Goal: Task Accomplishment & Management: Use online tool/utility

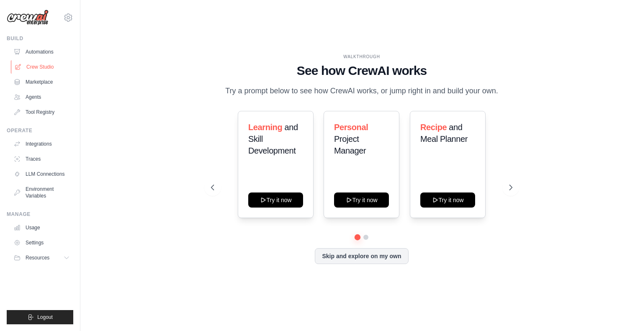
click at [53, 69] on link "Crew Studio" at bounding box center [42, 66] width 63 height 13
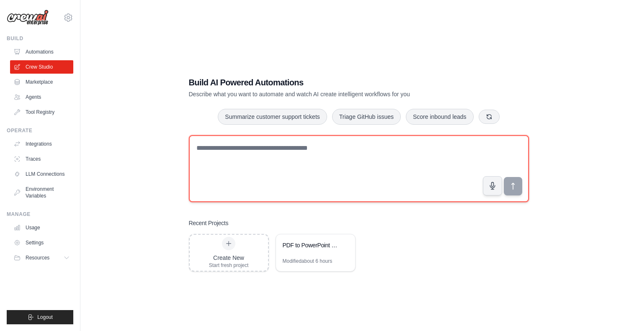
click at [284, 180] on textarea at bounding box center [359, 168] width 340 height 67
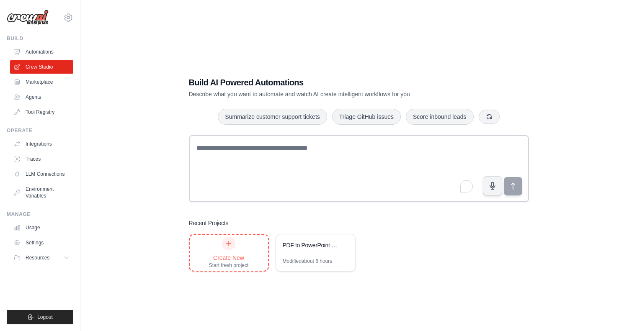
click at [247, 261] on div "Create New" at bounding box center [229, 258] width 40 height 8
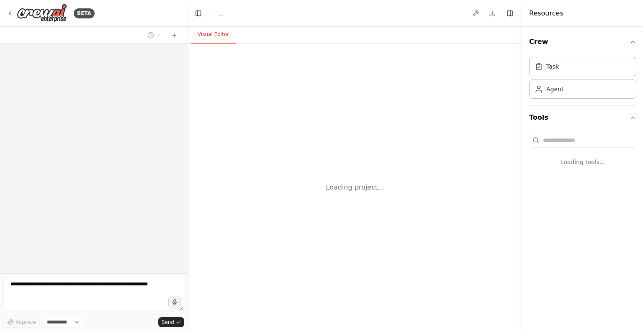
select select "****"
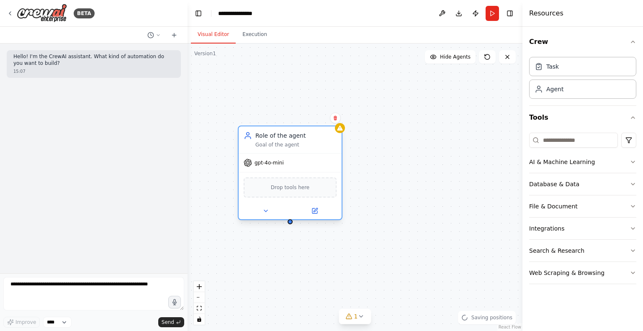
drag, startPoint x: 365, startPoint y: 158, endPoint x: 291, endPoint y: 138, distance: 76.3
click at [291, 138] on div "Role of the agent Goal of the agent" at bounding box center [295, 139] width 81 height 17
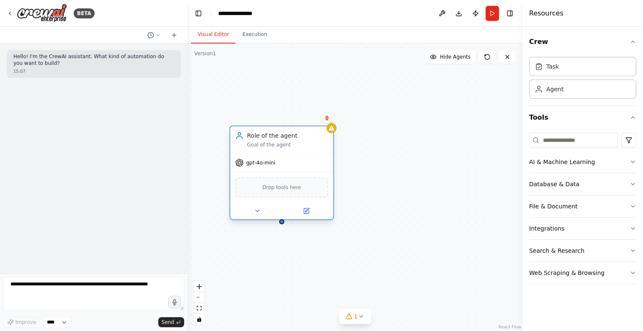
click at [259, 167] on div "gpt-4o-mini" at bounding box center [281, 163] width 103 height 18
click at [283, 141] on div "Role of the agent Goal of the agent" at bounding box center [287, 139] width 81 height 17
click at [299, 141] on div "Role of the agent Goal of the agent" at bounding box center [279, 139] width 81 height 17
click at [253, 148] on div "Role of the agent Goal of the agent" at bounding box center [273, 139] width 103 height 27
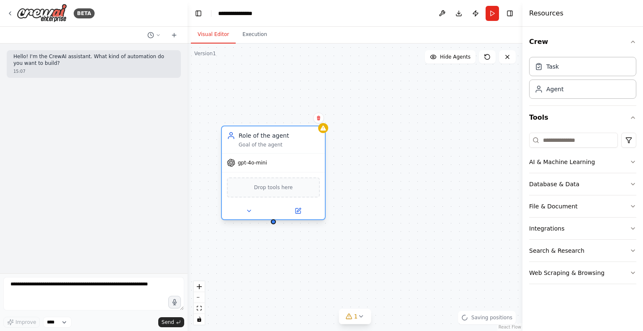
drag, startPoint x: 273, startPoint y: 193, endPoint x: 300, endPoint y: 196, distance: 27.8
click at [300, 196] on div "Drop tools here" at bounding box center [273, 188] width 93 height 20
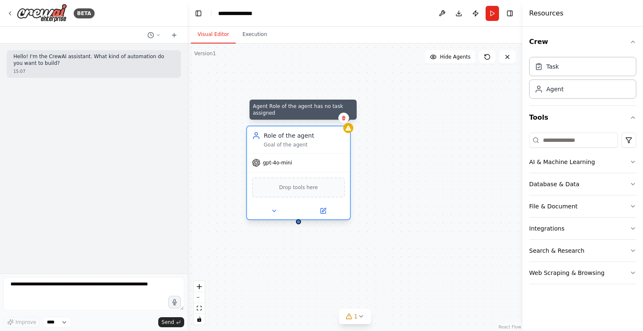
click at [349, 131] on div at bounding box center [348, 128] width 10 height 10
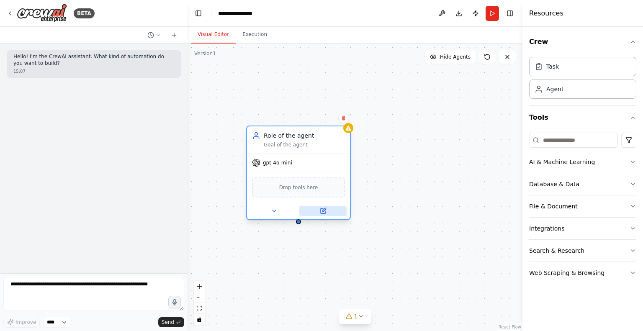
click at [326, 214] on icon at bounding box center [323, 211] width 7 height 7
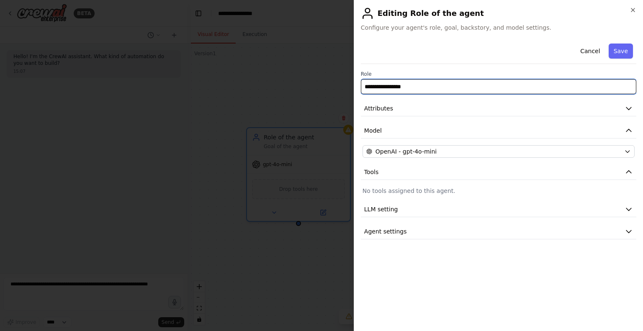
drag, startPoint x: 427, startPoint y: 87, endPoint x: 300, endPoint y: 86, distance: 126.4
click at [300, 86] on body "**********" at bounding box center [321, 165] width 643 height 331
click at [399, 90] on input "**********" at bounding box center [498, 86] width 275 height 15
type input "**********"
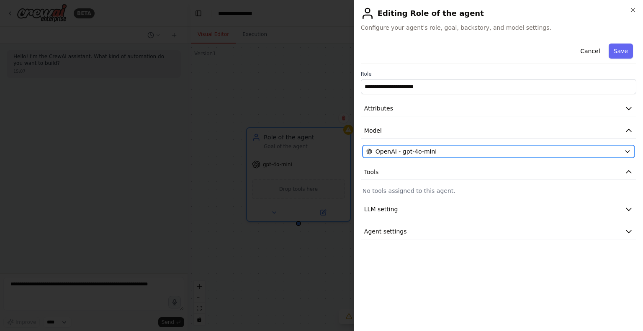
click at [421, 151] on span "OpenAI - gpt-4o-mini" at bounding box center [406, 151] width 61 height 8
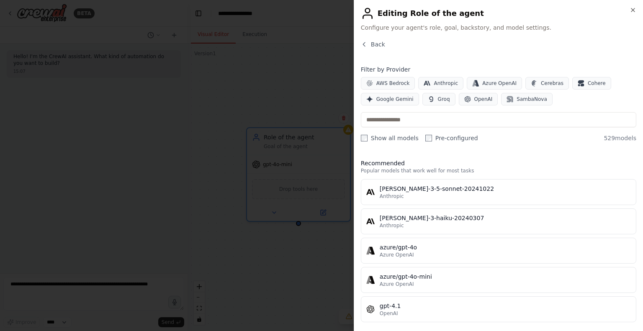
click at [365, 39] on div "Close Editing Role of the agent Configure your agent's role, goal, backstory, a…" at bounding box center [498, 165] width 289 height 331
click at [366, 44] on icon "button" at bounding box center [364, 44] width 7 height 7
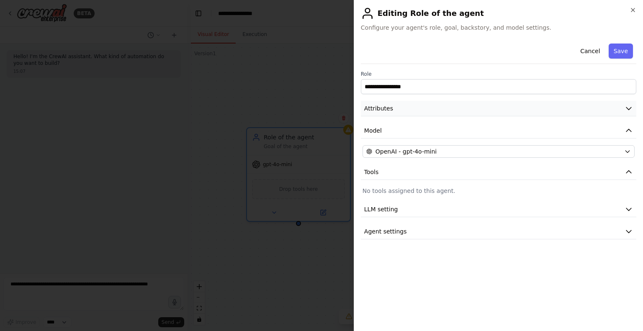
click at [439, 113] on button "Attributes" at bounding box center [498, 108] width 275 height 15
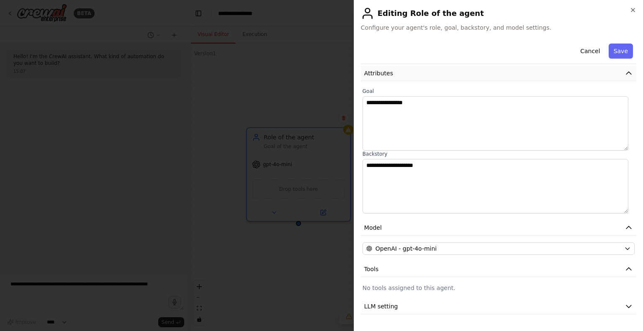
scroll to position [54, 0]
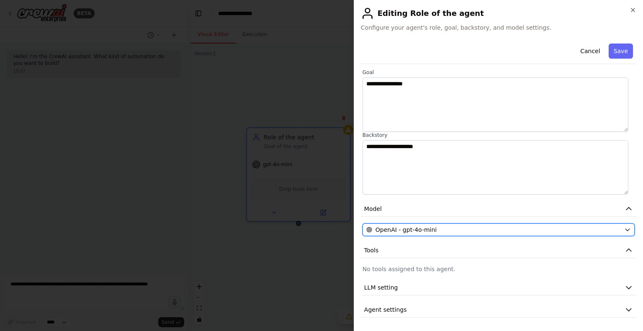
click at [473, 226] on div "OpenAI - gpt-4o-mini" at bounding box center [493, 230] width 255 height 8
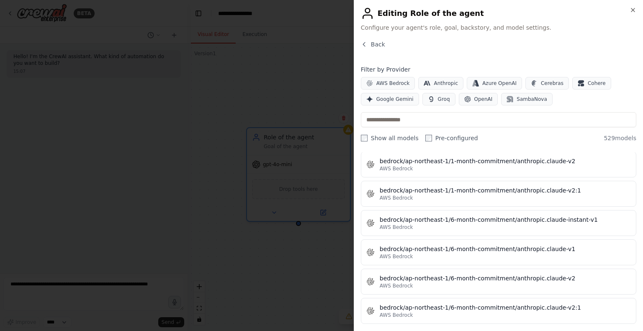
scroll to position [1465, 0]
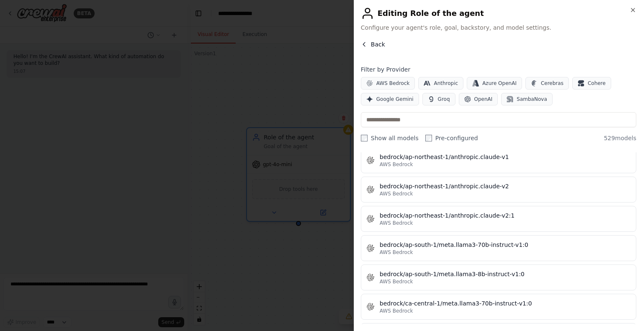
click at [376, 46] on span "Back" at bounding box center [378, 44] width 14 height 8
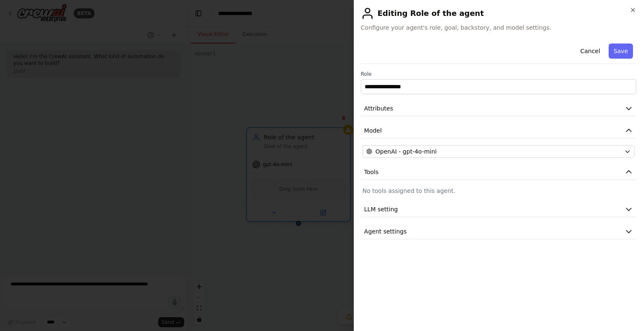
click at [429, 192] on p "No tools assigned to this agent." at bounding box center [499, 191] width 272 height 8
drag, startPoint x: 326, startPoint y: 193, endPoint x: 347, endPoint y: 194, distance: 21.4
click at [333, 193] on div at bounding box center [321, 165] width 643 height 331
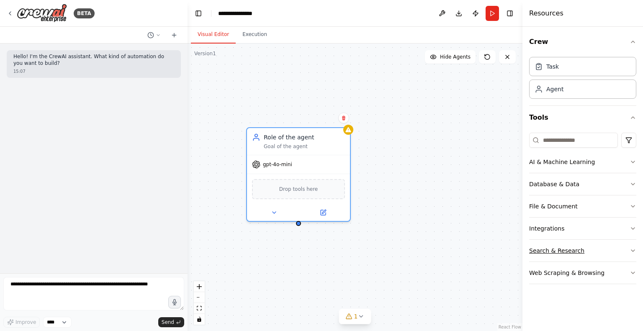
click at [631, 252] on icon "button" at bounding box center [633, 250] width 7 height 7
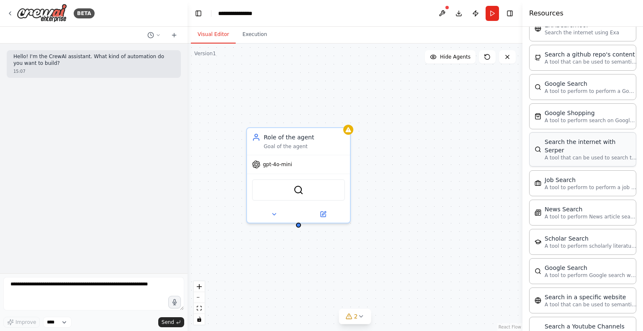
scroll to position [266, 0]
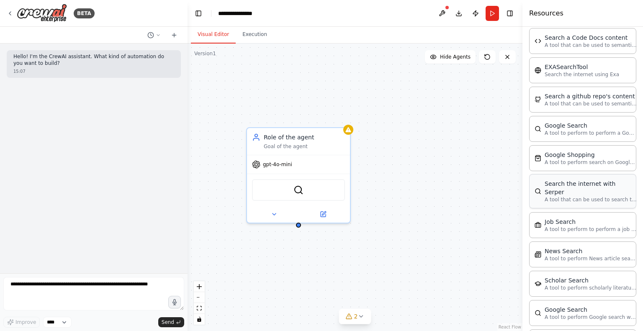
click at [584, 196] on p "A tool that can be used to search the internet with a search_query. Supports di…" at bounding box center [591, 199] width 92 height 7
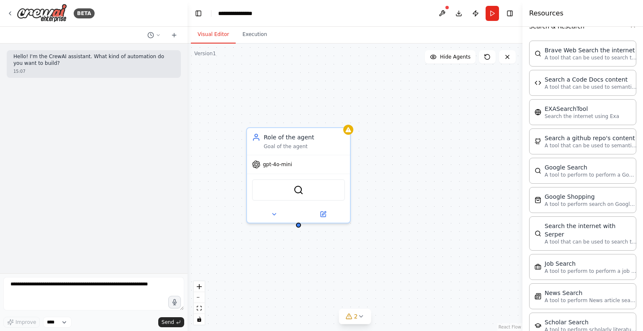
drag, startPoint x: 547, startPoint y: 13, endPoint x: 435, endPoint y: 198, distance: 216.5
click at [435, 198] on div "Role of the agent Goal of the agent gpt-4o-mini SerpApiGoogleSearchTool" at bounding box center [355, 188] width 335 height 288
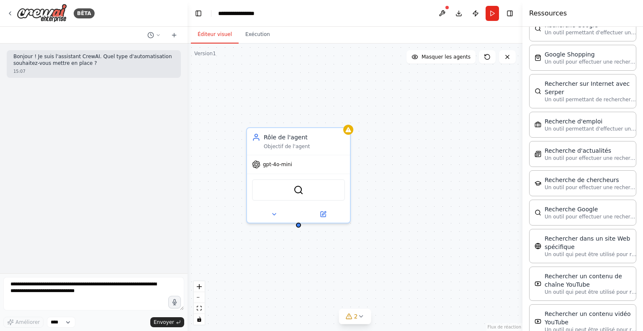
scroll to position [434, 0]
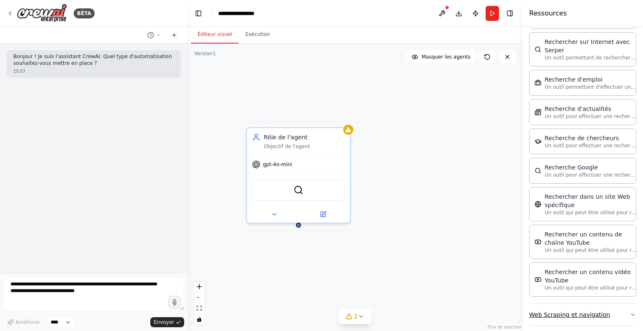
click at [571, 311] on font "Web Scraping et navigation" at bounding box center [569, 314] width 81 height 7
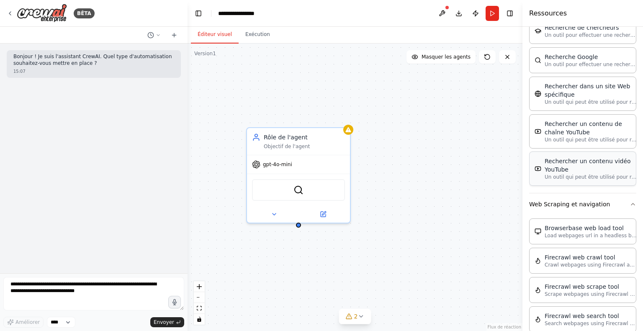
scroll to position [601, 0]
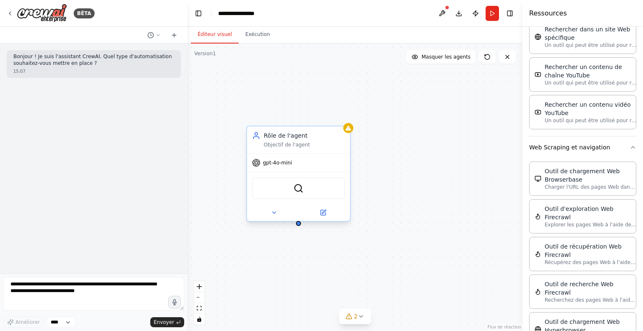
click at [291, 142] on font "Objectif de l'agent" at bounding box center [287, 145] width 46 height 6
click at [327, 216] on button at bounding box center [322, 213] width 47 height 10
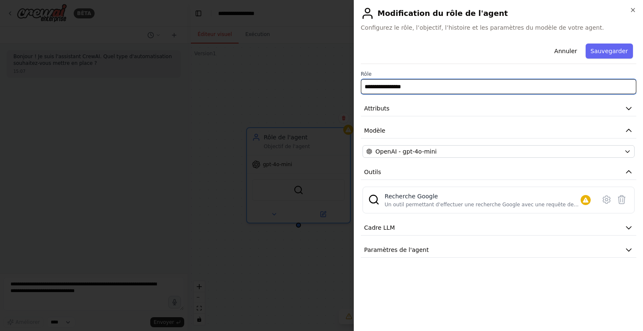
drag, startPoint x: 419, startPoint y: 90, endPoint x: 325, endPoint y: 89, distance: 94.2
click at [325, 89] on body "**********" at bounding box center [321, 165] width 643 height 331
type input "**********"
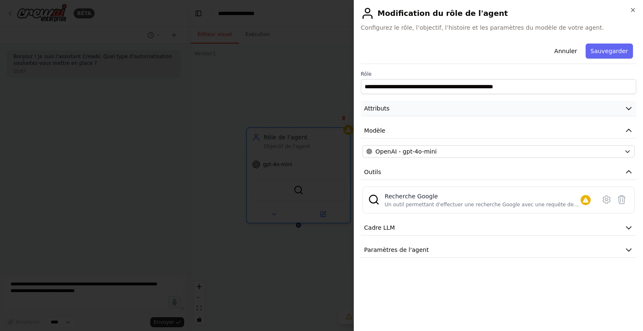
click at [525, 109] on button "Attributs" at bounding box center [498, 108] width 275 height 15
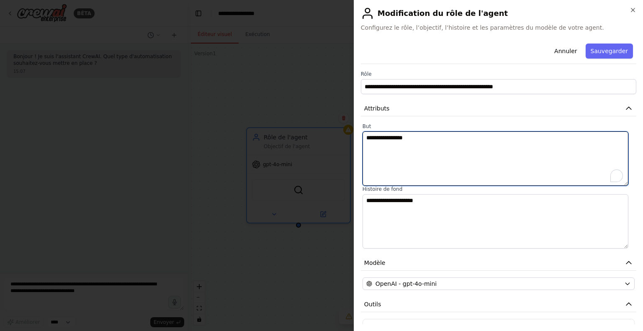
drag, startPoint x: 492, startPoint y: 168, endPoint x: 287, endPoint y: 132, distance: 208.7
click at [287, 132] on body "**********" at bounding box center [321, 165] width 643 height 331
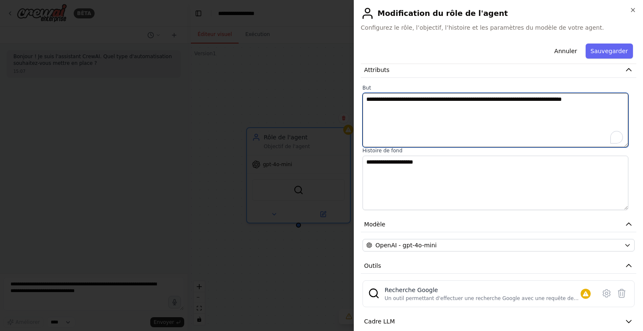
scroll to position [72, 0]
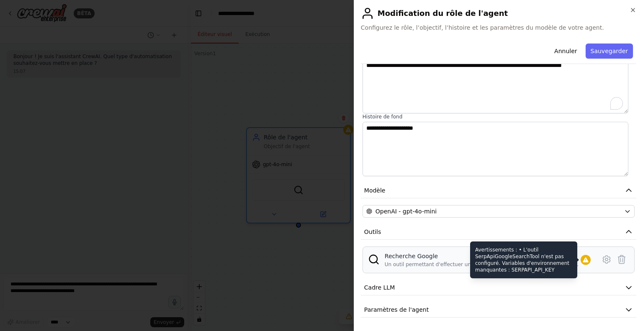
click at [583, 260] on icon at bounding box center [585, 259] width 5 height 5
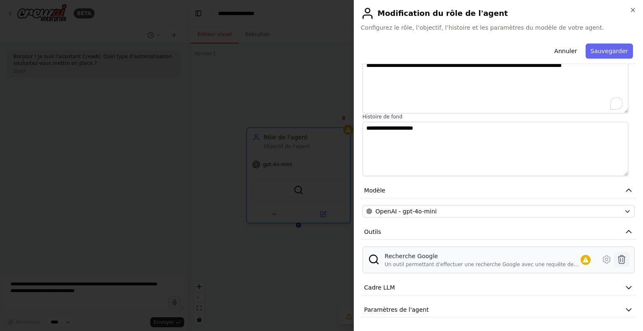
click at [614, 258] on button at bounding box center [621, 259] width 15 height 15
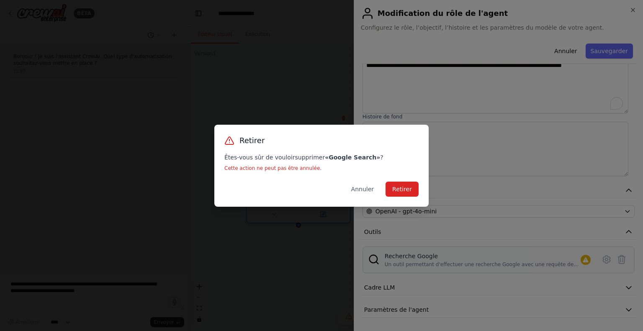
click at [294, 172] on div "Retirer Êtes-vous sûr de vouloir supprimer « Google Search » ? Cette action ne …" at bounding box center [321, 166] width 214 height 82
click at [364, 190] on font "Annuler" at bounding box center [362, 189] width 23 height 7
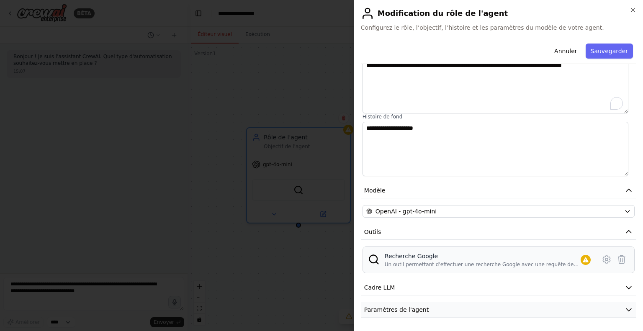
click at [409, 303] on button "Paramètres de l'agent" at bounding box center [498, 309] width 275 height 15
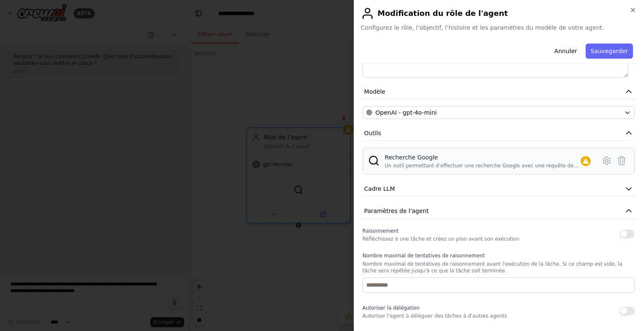
scroll to position [129, 0]
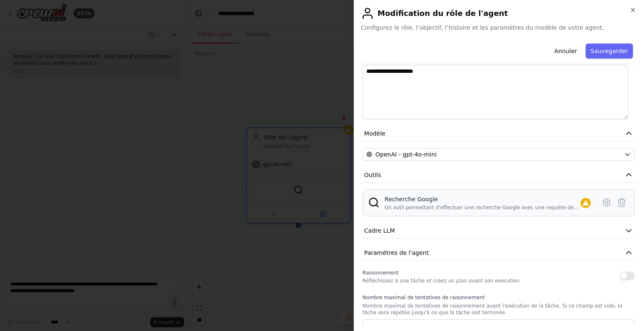
click at [430, 215] on div "Recherche Google Un outil permettant d'effectuer une recherche Google avec une …" at bounding box center [499, 203] width 272 height 27
click at [419, 225] on button "Cadre LLM" at bounding box center [498, 230] width 275 height 15
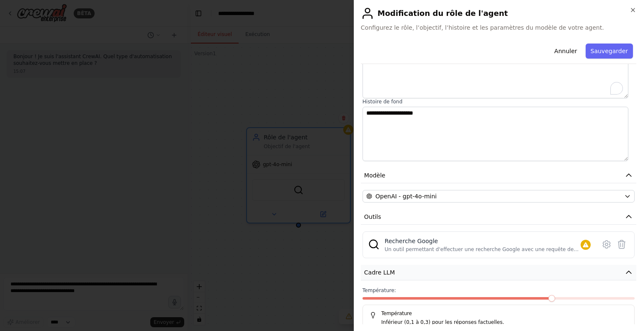
scroll to position [0, 0]
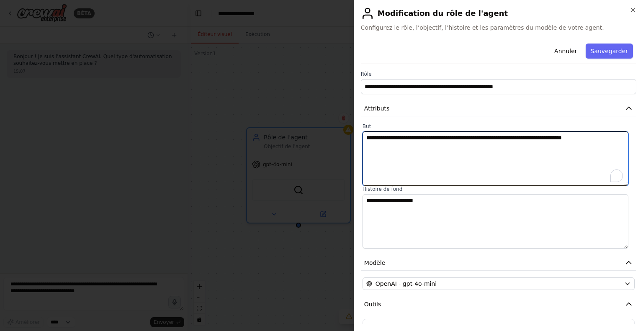
drag, startPoint x: 615, startPoint y: 138, endPoint x: 311, endPoint y: 121, distance: 304.0
click at [311, 121] on body "**********" at bounding box center [321, 165] width 643 height 331
click at [428, 148] on textarea "**********" at bounding box center [496, 158] width 266 height 54
click at [566, 149] on textarea "**********" at bounding box center [496, 158] width 266 height 54
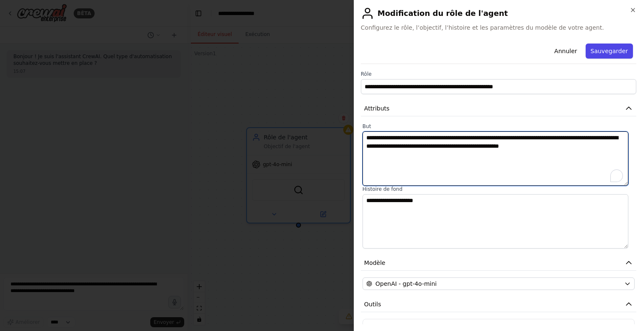
type textarea "**********"
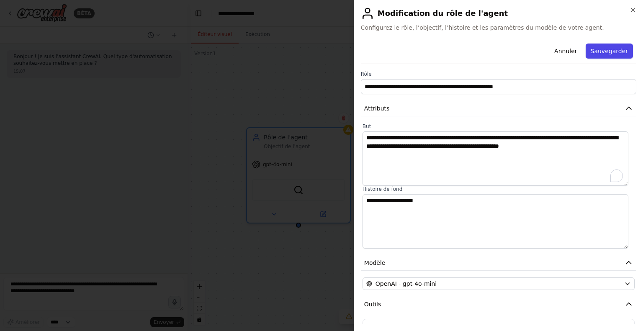
click at [602, 53] on font "Sauvegarder" at bounding box center [609, 51] width 37 height 7
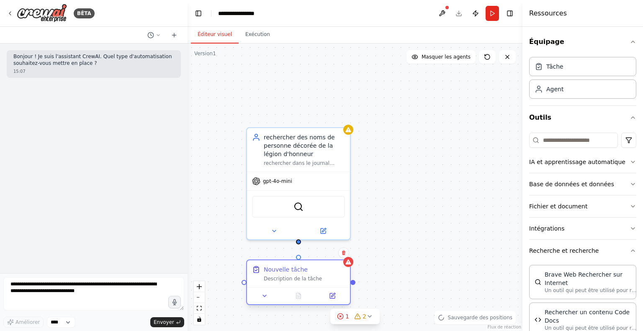
drag, startPoint x: 384, startPoint y: 287, endPoint x: 319, endPoint y: 273, distance: 67.2
click at [319, 273] on div "Nouvelle tâche" at bounding box center [304, 269] width 81 height 8
click at [298, 242] on div at bounding box center [298, 240] width 5 height 5
drag, startPoint x: 299, startPoint y: 241, endPoint x: 299, endPoint y: 256, distance: 15.1
click at [299, 256] on div "rechercher des noms de personne décorée de la légion d'honneur rechercher dans …" at bounding box center [355, 188] width 335 height 288
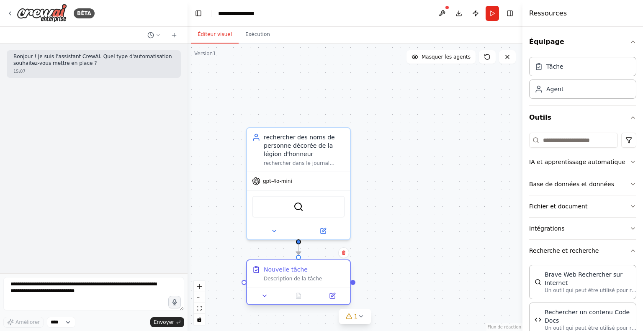
click at [305, 284] on div "Nouvelle tâche Description de la tâche" at bounding box center [298, 273] width 103 height 27
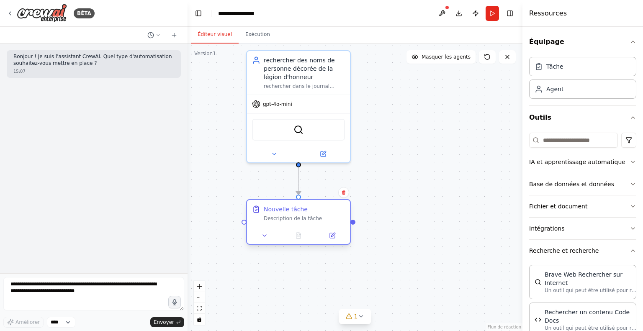
drag, startPoint x: 304, startPoint y: 275, endPoint x: 301, endPoint y: 215, distance: 60.3
click at [301, 215] on div "Nouvelle tâche Description de la tâche" at bounding box center [304, 213] width 81 height 17
click at [306, 80] on div "rechercher des noms de personne décorée de la légion d'honneur rechercher dans …" at bounding box center [304, 70] width 81 height 33
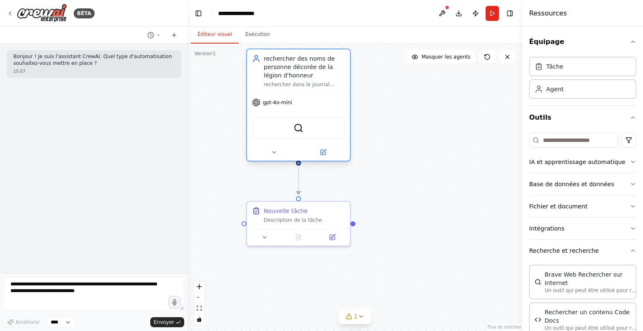
click at [306, 80] on div "rechercher des noms de personne décorée de la légion d'honneur rechercher dans …" at bounding box center [304, 70] width 81 height 33
click at [320, 159] on div at bounding box center [298, 152] width 103 height 17
click at [320, 158] on div at bounding box center [298, 152] width 103 height 17
click at [320, 157] on button at bounding box center [322, 152] width 47 height 10
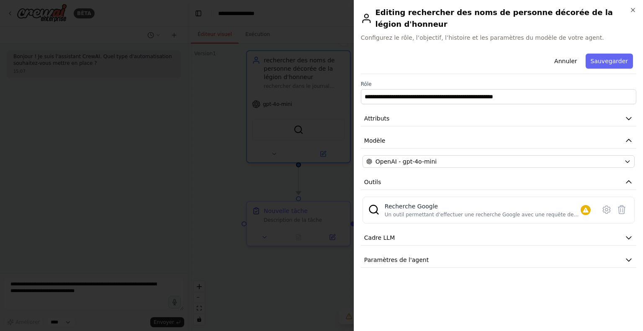
click at [541, 119] on div "**********" at bounding box center [498, 159] width 275 height 218
click at [542, 111] on button "Attributs" at bounding box center [498, 118] width 275 height 15
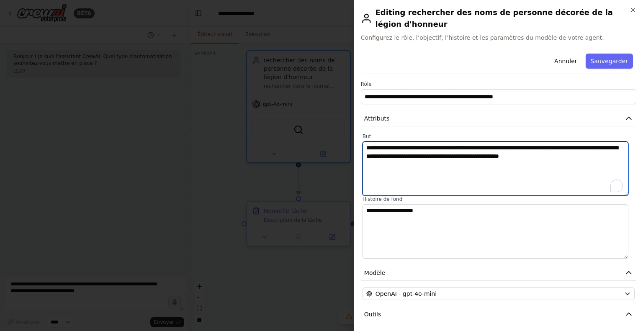
drag, startPoint x: 609, startPoint y: 149, endPoint x: 179, endPoint y: 123, distance: 430.8
click at [179, 123] on body "**********" at bounding box center [321, 165] width 643 height 331
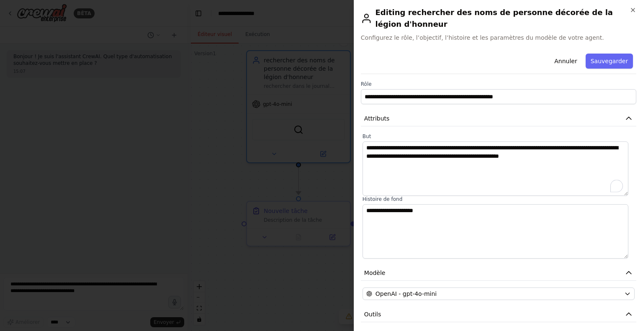
click at [233, 180] on div at bounding box center [321, 165] width 643 height 331
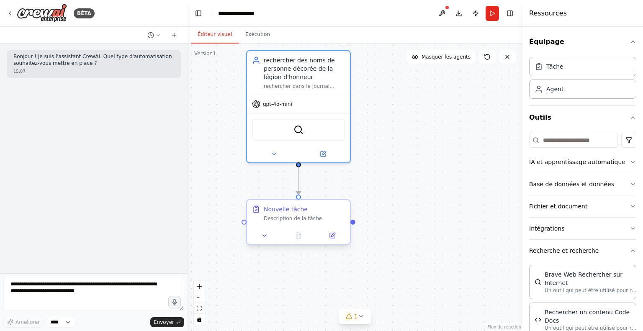
click at [293, 226] on div "Nouvelle tâche Description de la tâche" at bounding box center [298, 213] width 103 height 27
click at [296, 220] on font "Description de la tâche" at bounding box center [293, 219] width 58 height 6
click at [332, 242] on div at bounding box center [298, 235] width 103 height 17
click at [333, 235] on icon at bounding box center [333, 235] width 4 height 4
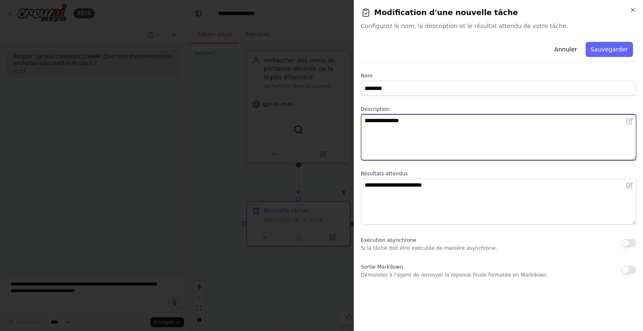
click at [416, 133] on textarea "**********" at bounding box center [498, 137] width 275 height 46
drag, startPoint x: 433, startPoint y: 126, endPoint x: 196, endPoint y: 104, distance: 237.5
click at [196, 104] on body "**********" at bounding box center [321, 165] width 643 height 331
paste textarea "**********"
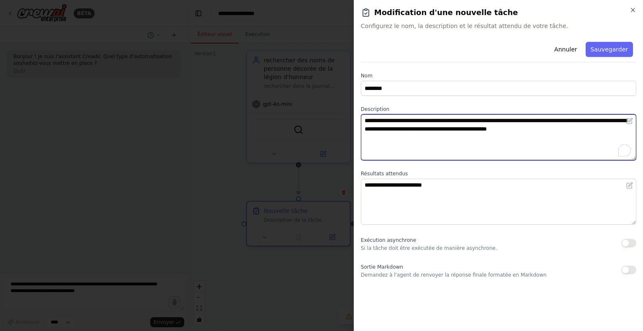
type textarea "**********"
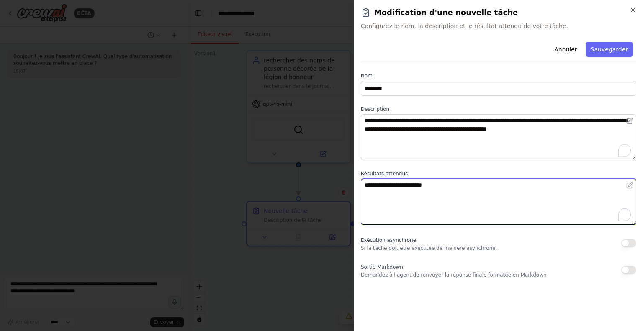
drag, startPoint x: 458, startPoint y: 192, endPoint x: 170, endPoint y: 159, distance: 290.3
click at [170, 159] on body "**********" at bounding box center [321, 165] width 643 height 331
type textarea "**********"
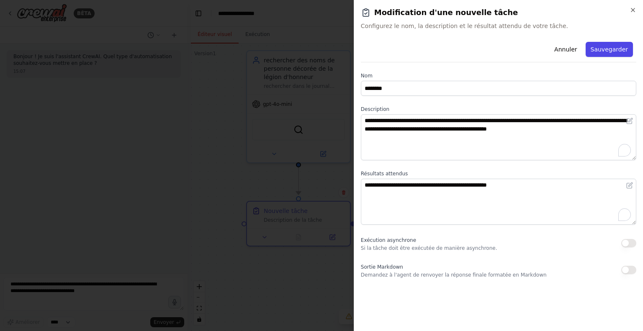
click at [616, 55] on button "Sauvegarder" at bounding box center [609, 49] width 47 height 15
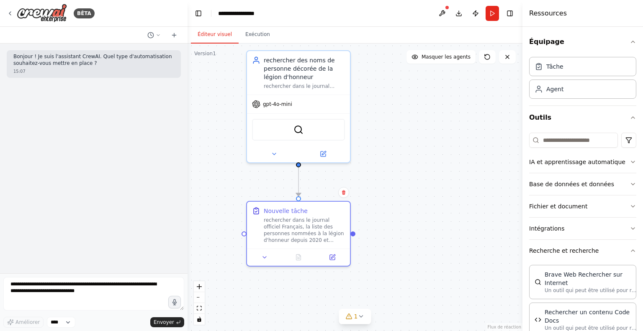
drag, startPoint x: 417, startPoint y: 133, endPoint x: 397, endPoint y: 188, distance: 58.6
drag, startPoint x: 397, startPoint y: 188, endPoint x: 383, endPoint y: 221, distance: 36.0
click at [371, 239] on div ".deletable-edge-delete-btn { width: 20px; height: 20px; border: 0px solid #ffff…" at bounding box center [355, 188] width 335 height 288
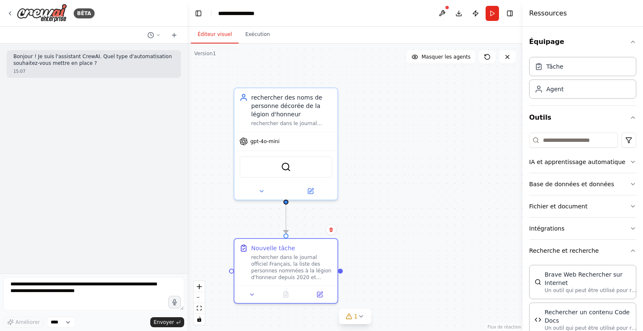
drag, startPoint x: 428, startPoint y: 153, endPoint x: 411, endPoint y: 191, distance: 41.4
click at [412, 191] on div ".deletable-edge-delete-btn { width: 20px; height: 20px; border: 0px solid #ffff…" at bounding box center [355, 188] width 335 height 288
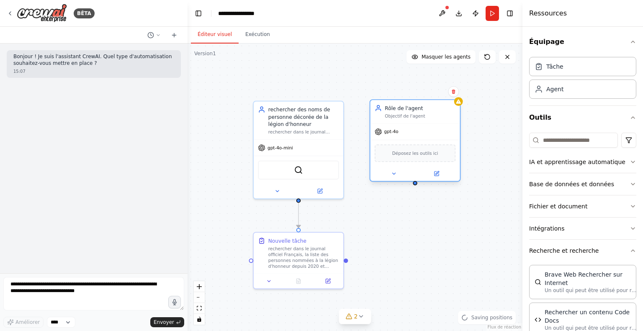
drag, startPoint x: 453, startPoint y: 146, endPoint x: 404, endPoint y: 109, distance: 61.0
click at [404, 109] on div "Rôle de l'agent" at bounding box center [420, 108] width 71 height 7
click at [432, 171] on icon at bounding box center [429, 174] width 6 height 6
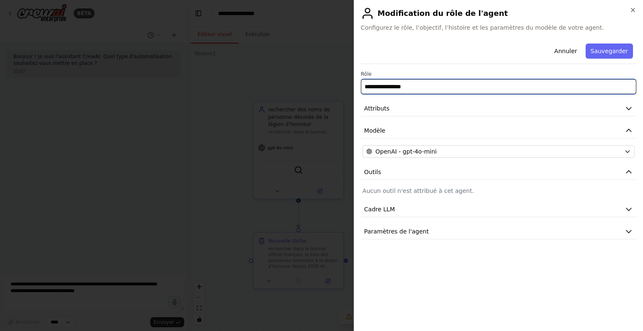
drag, startPoint x: 421, startPoint y: 86, endPoint x: 176, endPoint y: 87, distance: 244.5
click at [176, 87] on body "**********" at bounding box center [321, 165] width 643 height 331
type input "**********"
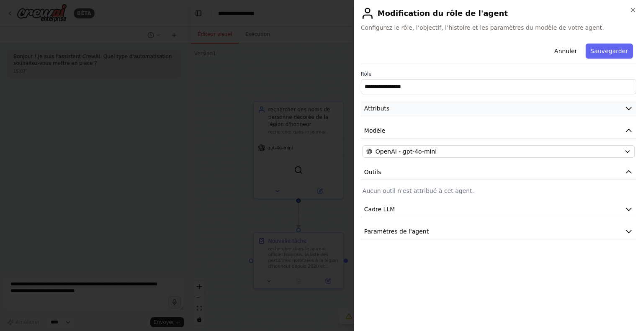
click at [431, 112] on button "Attributs" at bounding box center [498, 108] width 275 height 15
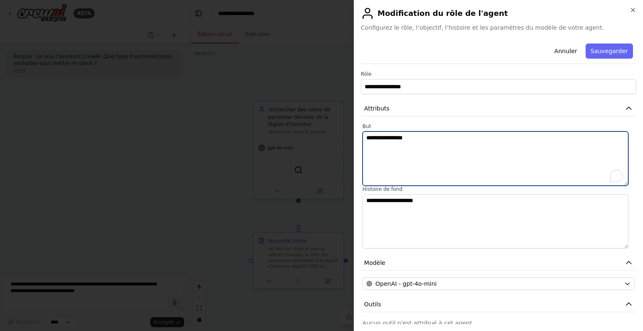
drag, startPoint x: 274, startPoint y: 131, endPoint x: 243, endPoint y: 129, distance: 31.1
click at [243, 129] on body "**********" at bounding box center [321, 165] width 643 height 331
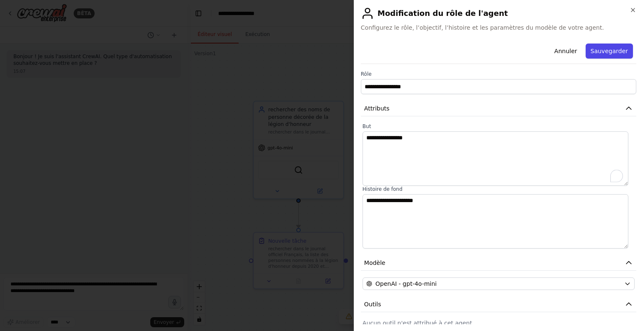
click at [597, 51] on font "Sauvegarder" at bounding box center [609, 51] width 37 height 7
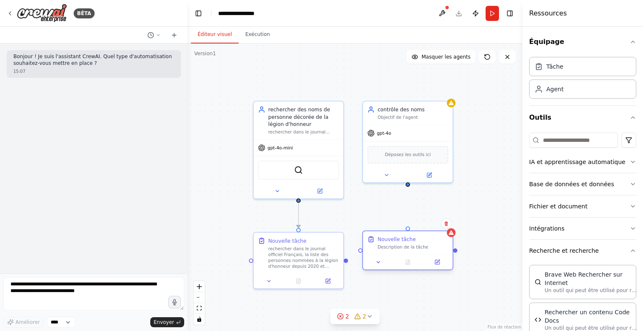
drag, startPoint x: 416, startPoint y: 254, endPoint x: 419, endPoint y: 188, distance: 65.8
click at [394, 244] on div "Nouvelle tâche Description de la tâche" at bounding box center [413, 244] width 71 height 15
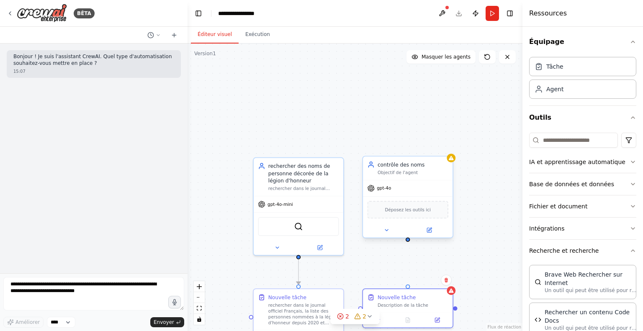
drag, startPoint x: 408, startPoint y: 185, endPoint x: 408, endPoint y: 240, distance: 54.4
click at [408, 240] on div ".deletable-edge-delete-btn { width: 20px; height: 20px; border: 0px solid #ffff…" at bounding box center [355, 188] width 335 height 288
drag, startPoint x: 408, startPoint y: 238, endPoint x: 409, endPoint y: 284, distance: 46.1
click at [409, 284] on div "rechercher des noms de personne décorée de la légion d'honneur rechercher dans …" at bounding box center [347, 208] width 291 height 250
click at [427, 300] on div "Description de la tâche" at bounding box center [413, 302] width 71 height 6
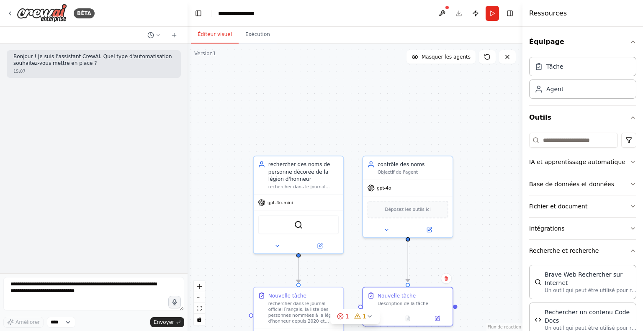
drag, startPoint x: 419, startPoint y: 200, endPoint x: 406, endPoint y: 131, distance: 69.9
drag, startPoint x: 406, startPoint y: 131, endPoint x: 352, endPoint y: 93, distance: 66.3
drag, startPoint x: 352, startPoint y: 93, endPoint x: 318, endPoint y: 123, distance: 45.7
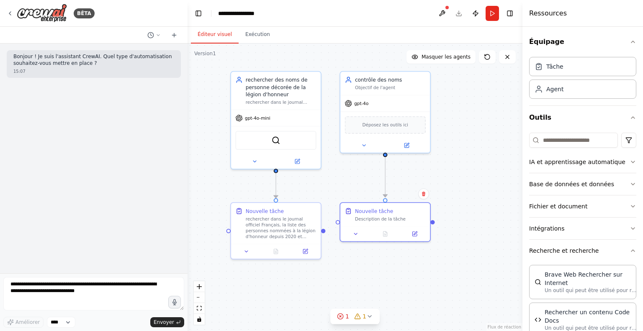
drag, startPoint x: 318, startPoint y: 123, endPoint x: 272, endPoint y: 17, distance: 115.5
click at [272, 17] on main "**********" at bounding box center [355, 165] width 335 height 331
drag, startPoint x: 324, startPoint y: 232, endPoint x: 339, endPoint y: 223, distance: 17.8
click at [339, 223] on div ".deletable-edge-delete-btn { width: 20px; height: 20px; border: 0px solid #ffff…" at bounding box center [355, 188] width 335 height 288
drag, startPoint x: 367, startPoint y: 209, endPoint x: 368, endPoint y: 217, distance: 8.1
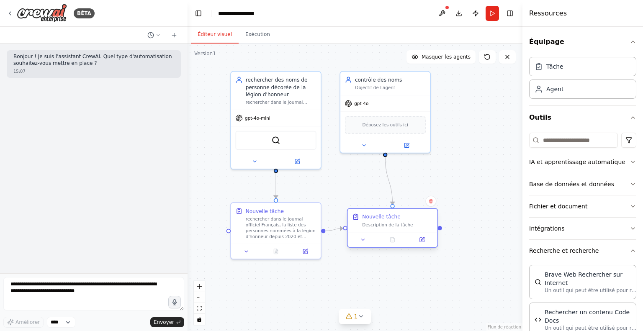
click at [368, 217] on font "Nouvelle tâche" at bounding box center [381, 217] width 38 height 6
click at [392, 226] on font "Description de la tâche" at bounding box center [387, 224] width 51 height 5
click at [379, 217] on font "Nouvelle tâche" at bounding box center [381, 217] width 38 height 6
click at [422, 238] on icon at bounding box center [422, 240] width 6 height 6
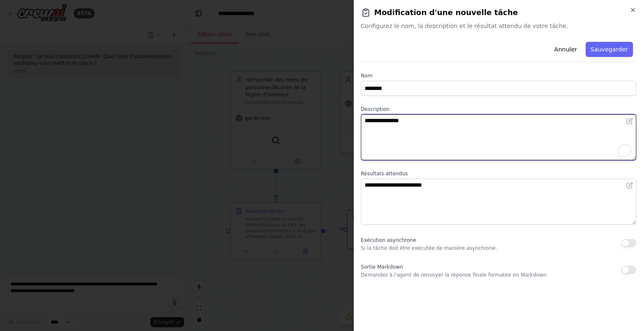
drag, startPoint x: 419, startPoint y: 119, endPoint x: 322, endPoint y: 112, distance: 96.9
click at [322, 112] on body "**********" at bounding box center [321, 165] width 643 height 331
type textarea "**********"
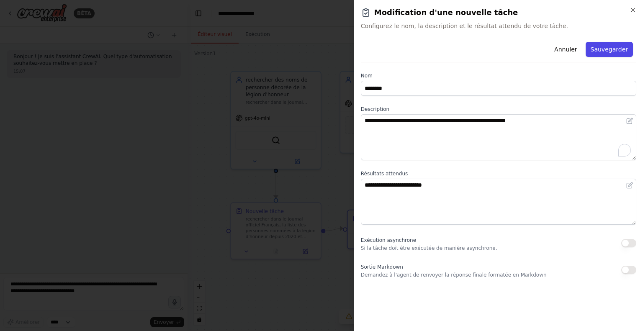
click at [605, 52] on font "Sauvegarder" at bounding box center [609, 49] width 37 height 7
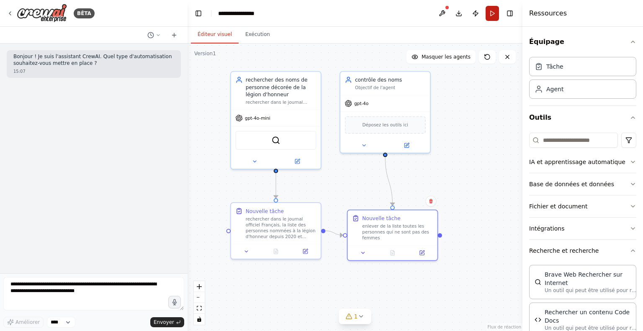
click at [494, 18] on button "Courir" at bounding box center [492, 13] width 13 height 15
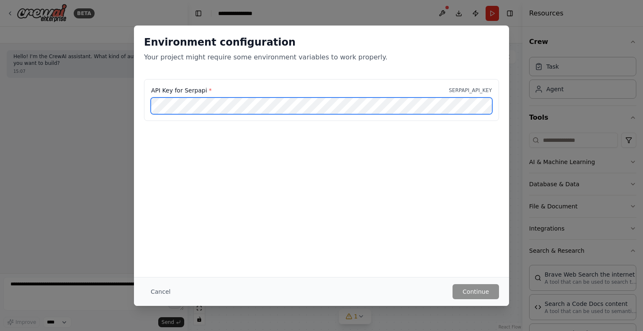
click at [85, 103] on div "Environment configuration Your project might require some environment variables…" at bounding box center [321, 165] width 643 height 331
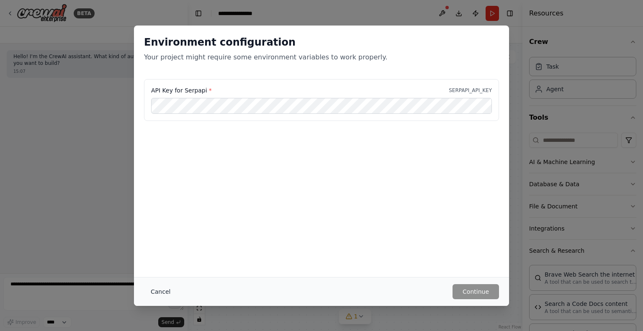
click at [156, 292] on button "Cancel" at bounding box center [160, 291] width 33 height 15
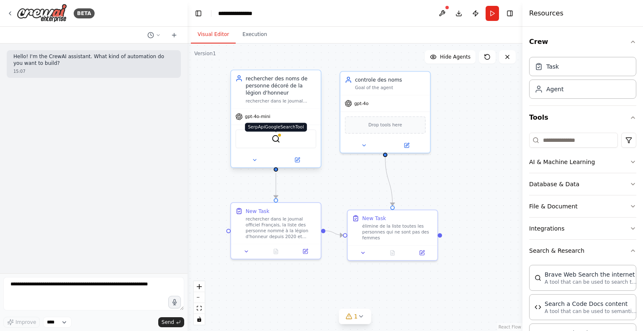
click at [280, 140] on img at bounding box center [276, 138] width 9 height 9
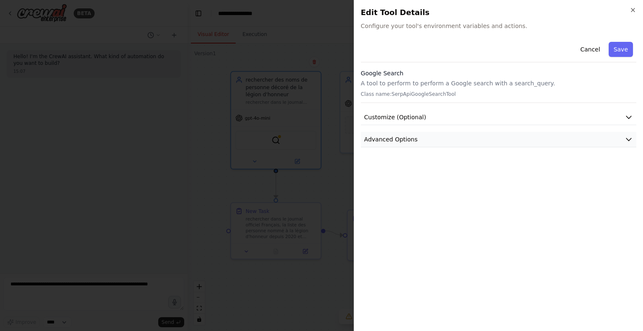
click at [468, 132] on button "Advanced Options" at bounding box center [498, 139] width 275 height 15
click at [460, 95] on p "Class name: SerpApiGoogleSearchTool" at bounding box center [498, 94] width 275 height 7
click at [521, 74] on h3 "Google Search" at bounding box center [498, 73] width 275 height 8
click at [401, 87] on p "A tool to perform to perform a Google search with a search_query." at bounding box center [498, 83] width 275 height 8
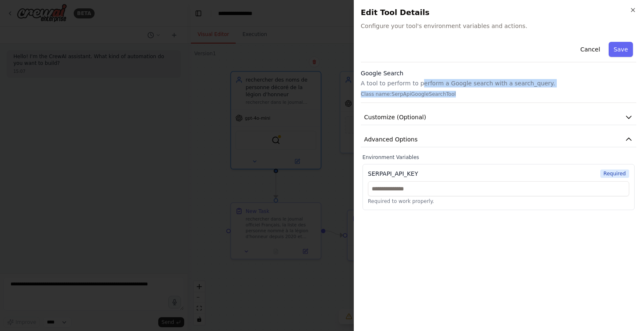
drag, startPoint x: 418, startPoint y: 87, endPoint x: 520, endPoint y: 92, distance: 101.9
click at [504, 92] on div "Google Search A tool to perform to perform a Google search with a search_query.…" at bounding box center [498, 86] width 275 height 34
click at [424, 115] on button "Customize (Optional)" at bounding box center [498, 117] width 275 height 15
click at [635, 9] on icon "button" at bounding box center [633, 10] width 7 height 7
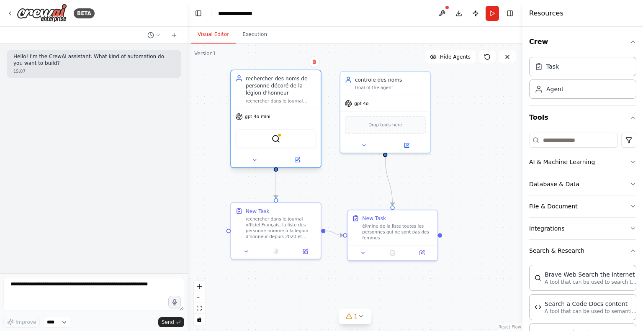
click at [299, 141] on div "SerpApiGoogleSearchTool" at bounding box center [275, 138] width 81 height 19
click at [273, 141] on img at bounding box center [276, 138] width 9 height 9
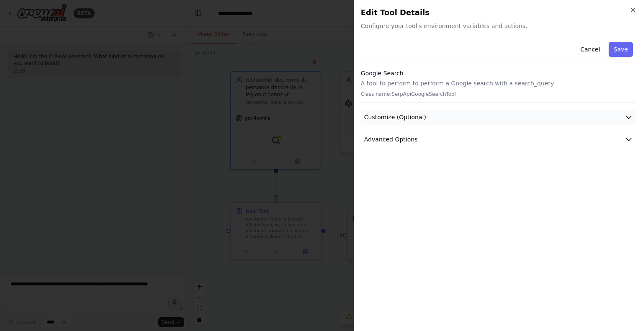
click at [509, 117] on button "Customize (Optional)" at bounding box center [498, 117] width 275 height 15
click at [628, 114] on icon "button" at bounding box center [629, 117] width 8 height 8
click at [630, 138] on icon "button" at bounding box center [629, 139] width 8 height 8
drag, startPoint x: 617, startPoint y: 176, endPoint x: 406, endPoint y: 162, distance: 211.9
click at [406, 162] on div "Environment Variables SERPAPI_API_KEY Required Required to work properly." at bounding box center [499, 182] width 272 height 56
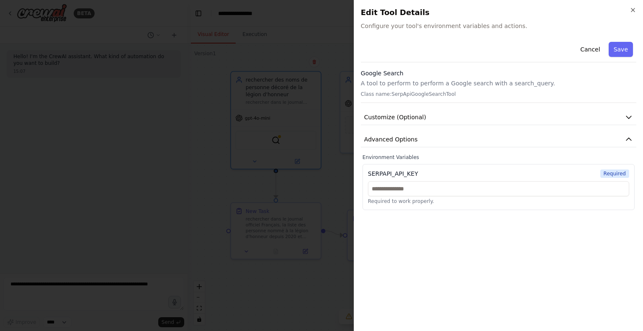
drag, startPoint x: 402, startPoint y: 197, endPoint x: 465, endPoint y: 203, distance: 62.6
click at [418, 200] on div "Required to work properly." at bounding box center [498, 192] width 261 height 23
click at [639, 13] on div "Close Edit Tool Details Configure your tool's environment variables and actions…" at bounding box center [498, 165] width 289 height 331
click at [632, 13] on icon "button" at bounding box center [633, 10] width 7 height 7
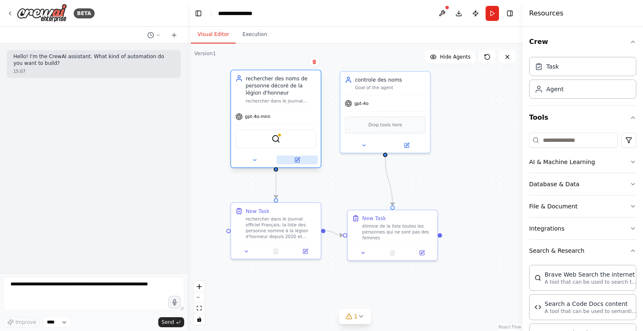
click at [298, 161] on icon at bounding box center [297, 160] width 4 height 4
click at [299, 157] on button at bounding box center [297, 160] width 41 height 9
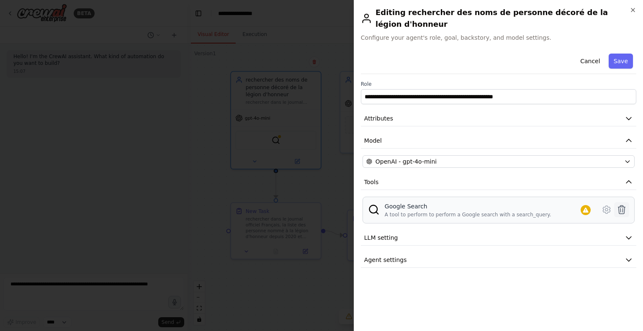
click at [623, 205] on icon at bounding box center [622, 210] width 10 height 10
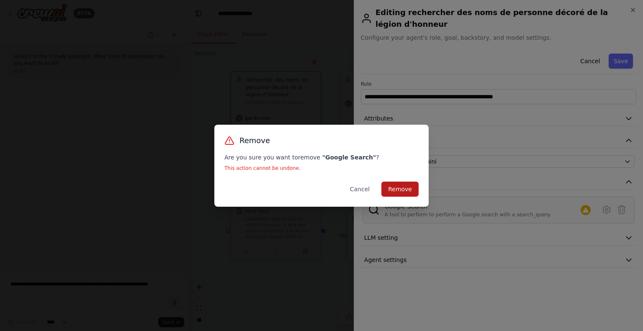
click at [406, 193] on button "Remove" at bounding box center [399, 189] width 37 height 15
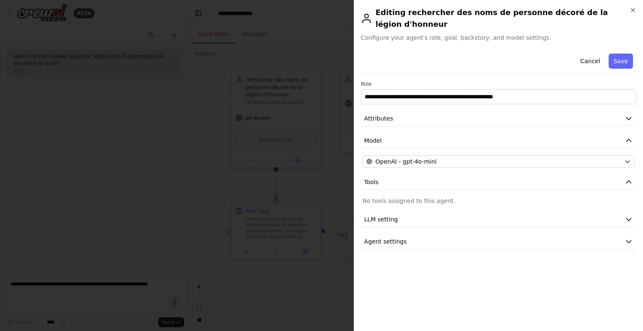
click at [254, 285] on div at bounding box center [321, 165] width 643 height 331
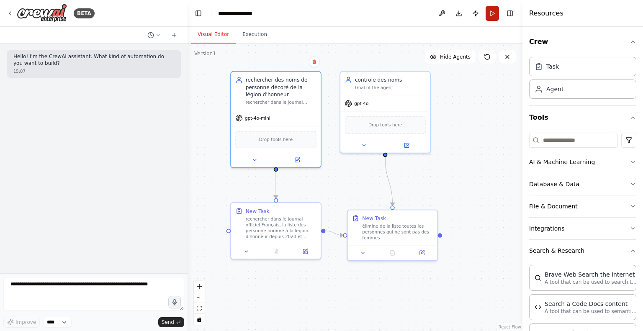
click at [494, 15] on button "Run" at bounding box center [492, 13] width 13 height 15
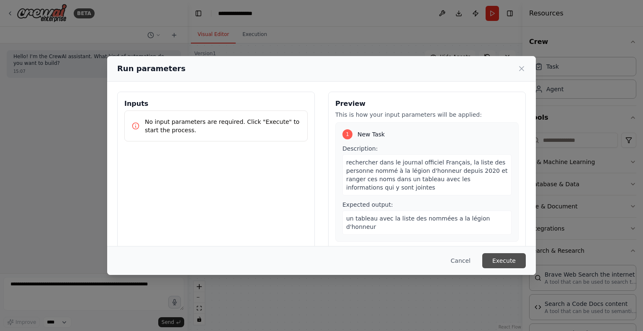
click at [509, 264] on button "Execute" at bounding box center [504, 260] width 44 height 15
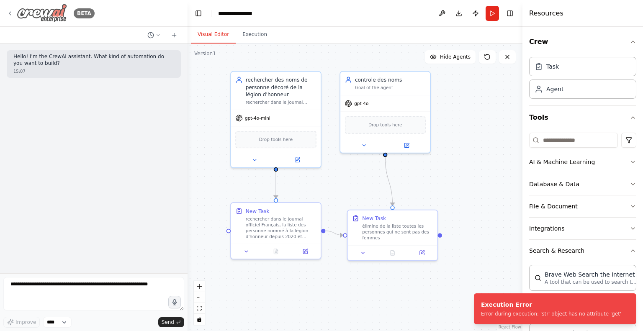
click at [12, 15] on icon at bounding box center [10, 13] width 7 height 7
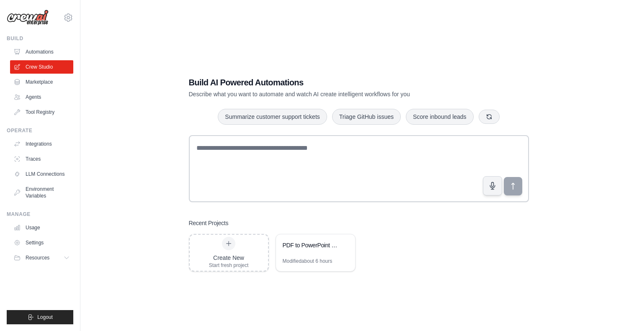
drag, startPoint x: 222, startPoint y: 257, endPoint x: 192, endPoint y: 289, distance: 44.2
click at [221, 257] on div "Create New" at bounding box center [229, 258] width 40 height 8
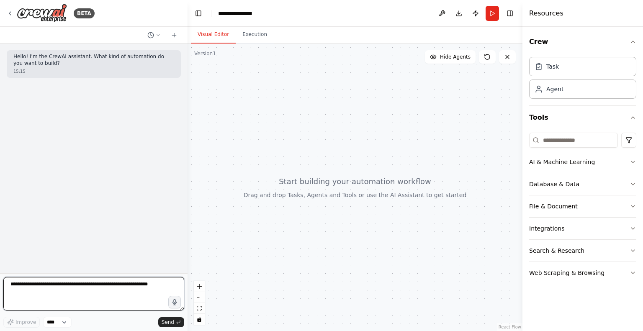
click at [136, 287] on textarea at bounding box center [93, 293] width 181 height 33
click at [143, 287] on textarea "**********" at bounding box center [93, 293] width 181 height 33
click at [129, 291] on textarea "**********" at bounding box center [93, 293] width 181 height 33
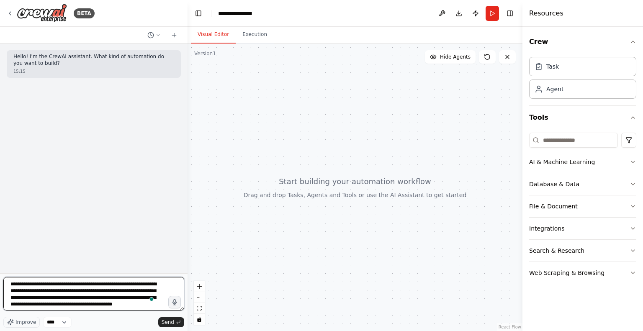
type textarea "**********"
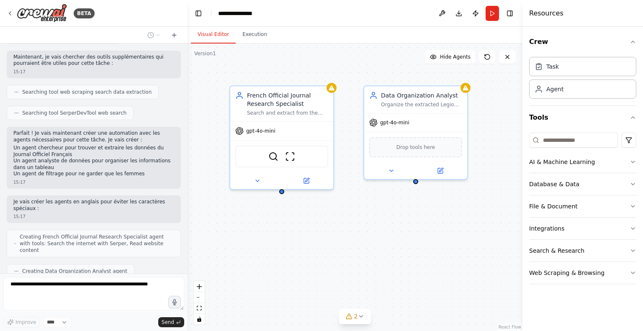
scroll to position [207, 0]
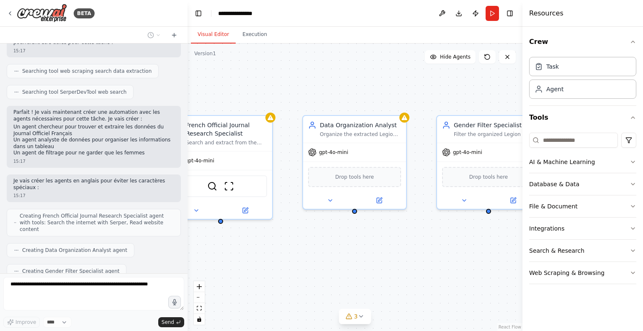
drag, startPoint x: 398, startPoint y: 227, endPoint x: 339, endPoint y: 257, distance: 65.9
click at [339, 257] on div "French Official Journal Research Specialist Search and extract from the French …" at bounding box center [355, 188] width 335 height 288
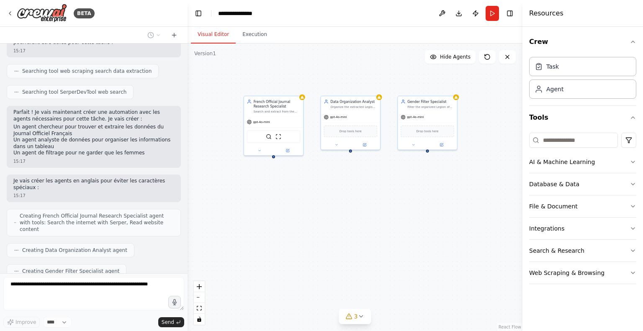
drag, startPoint x: 340, startPoint y: 217, endPoint x: 342, endPoint y: 176, distance: 41.1
click at [342, 176] on div "French Official Journal Research Specialist Search and extract from the French …" at bounding box center [355, 188] width 335 height 288
click at [355, 315] on span "3" at bounding box center [356, 316] width 4 height 8
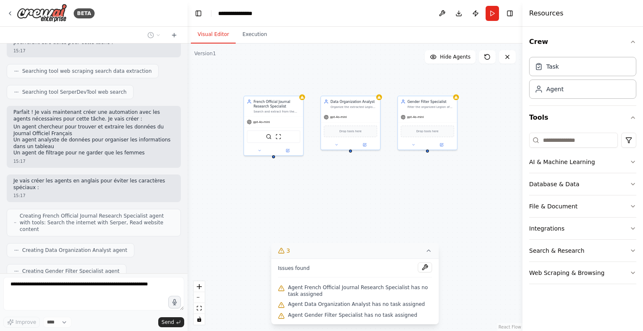
scroll to position [263, 0]
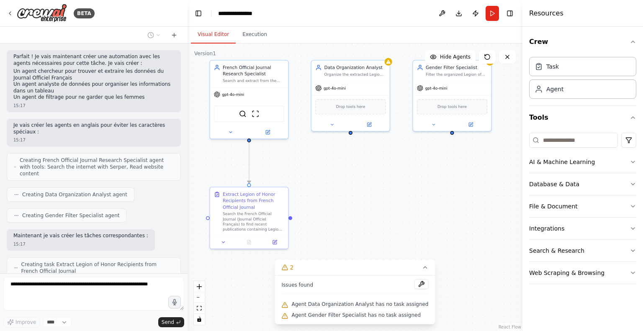
click at [355, 193] on div ".deletable-edge-delete-btn { width: 20px; height: 20px; border: 0px solid #ffff…" at bounding box center [355, 188] width 335 height 288
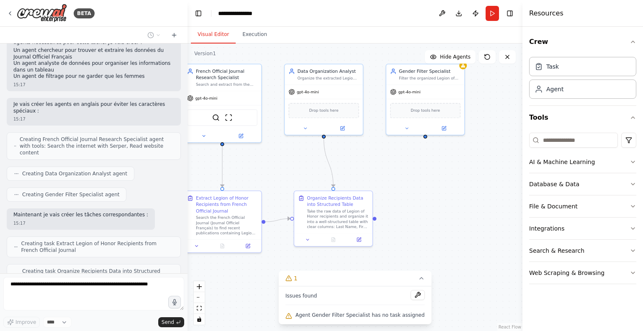
scroll to position [305, 0]
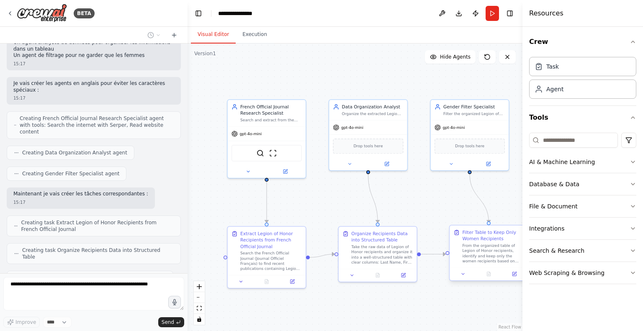
drag, startPoint x: 476, startPoint y: 220, endPoint x: 493, endPoint y: 260, distance: 43.1
click at [493, 260] on div ".deletable-edge-delete-btn { width: 20px; height: 20px; border: 0px solid #ffff…" at bounding box center [355, 188] width 335 height 288
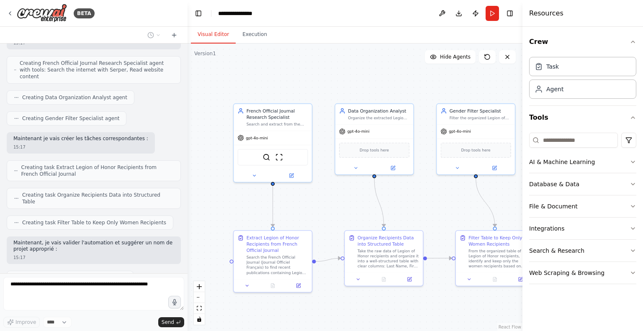
scroll to position [388, 0]
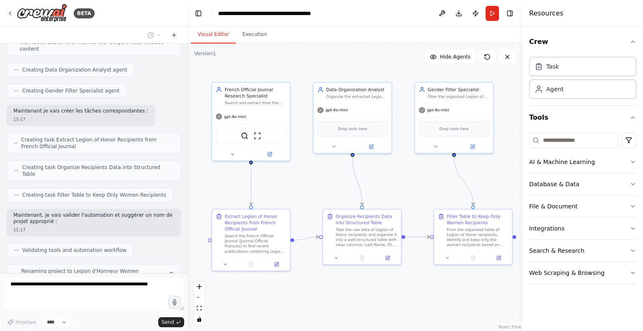
drag, startPoint x: 437, startPoint y: 203, endPoint x: 415, endPoint y: 182, distance: 30.5
click at [415, 182] on div ".deletable-edge-delete-btn { width: 20px; height: 20px; border: 0px solid #ffff…" at bounding box center [355, 188] width 335 height 288
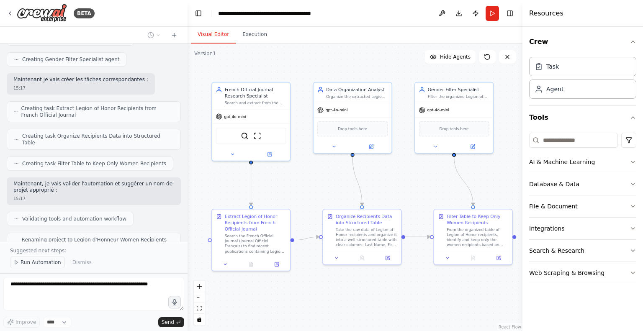
click at [57, 262] on span "Run Automation" at bounding box center [41, 262] width 41 height 7
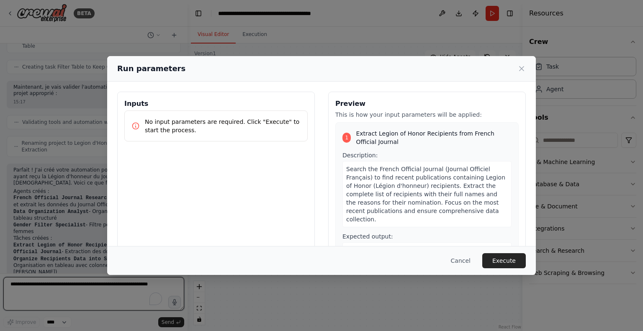
scroll to position [530, 0]
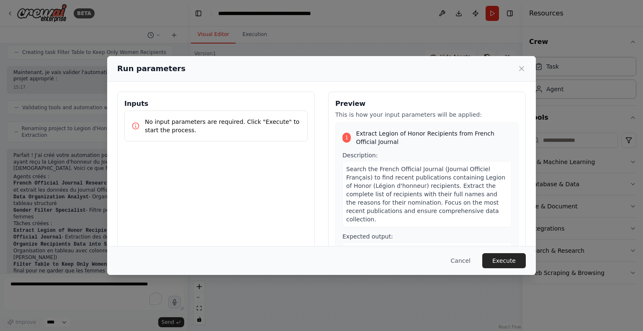
drag, startPoint x: 525, startPoint y: 69, endPoint x: 521, endPoint y: 70, distance: 4.5
click at [525, 69] on icon at bounding box center [521, 68] width 8 height 8
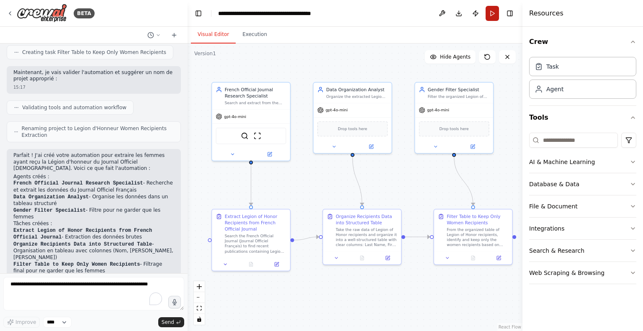
click at [497, 19] on button "Run" at bounding box center [492, 13] width 13 height 15
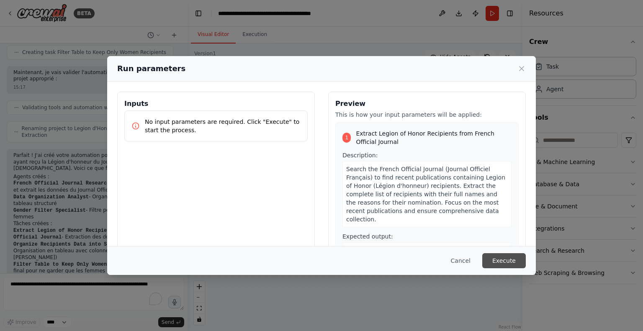
click at [499, 263] on button "Execute" at bounding box center [504, 260] width 44 height 15
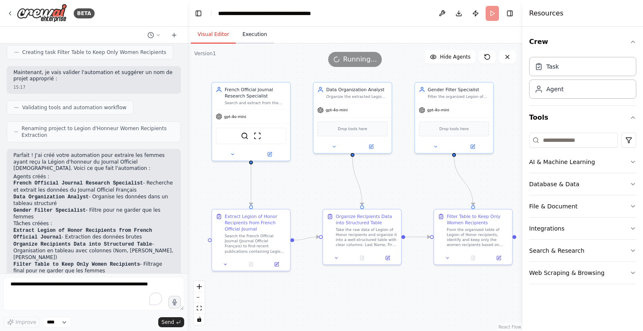
click at [247, 36] on button "Execution" at bounding box center [255, 35] width 38 height 18
click at [203, 33] on button "Visual Editor" at bounding box center [213, 35] width 45 height 18
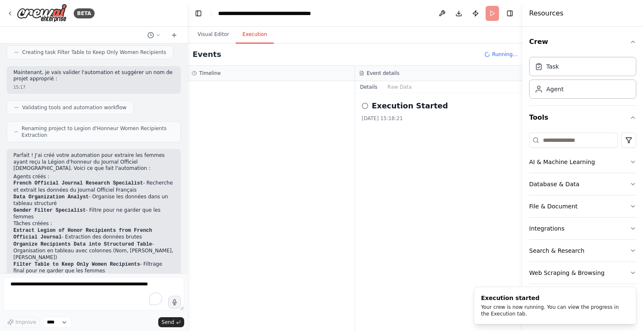
click at [253, 39] on button "Execution" at bounding box center [255, 35] width 38 height 18
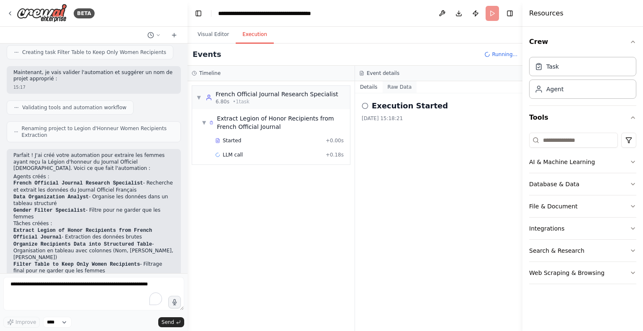
click at [405, 87] on button "Raw Data" at bounding box center [400, 87] width 34 height 12
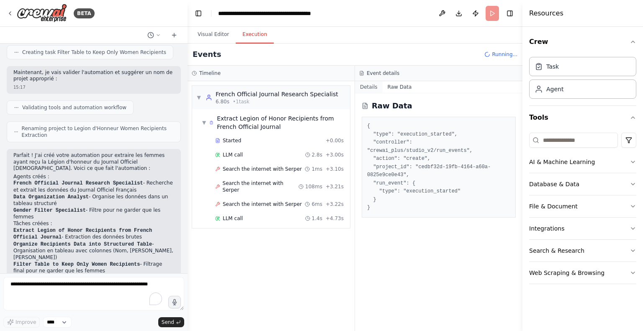
click at [366, 85] on button "Details" at bounding box center [369, 87] width 28 height 12
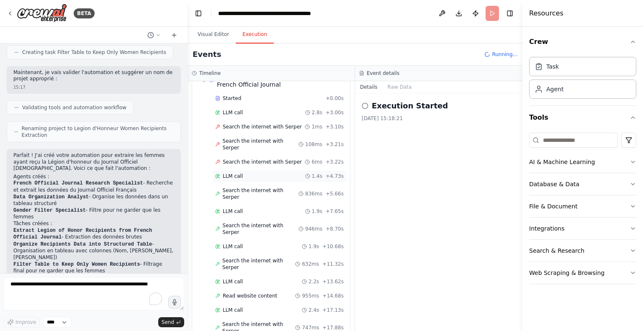
scroll to position [0, 0]
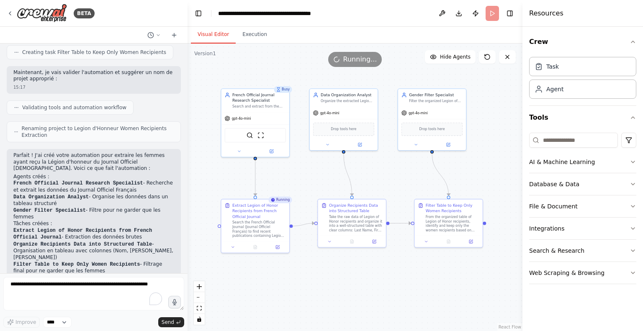
click at [218, 36] on button "Visual Editor" at bounding box center [213, 35] width 45 height 18
click at [251, 35] on button "Execution" at bounding box center [255, 35] width 38 height 18
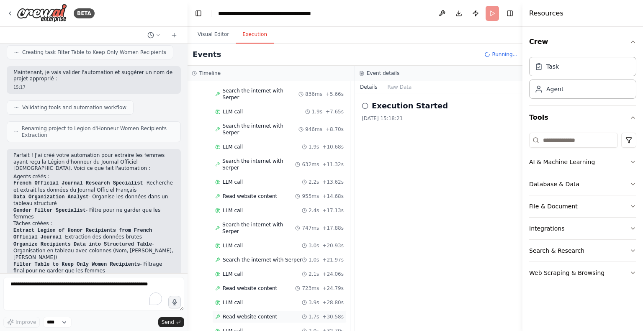
scroll to position [156, 0]
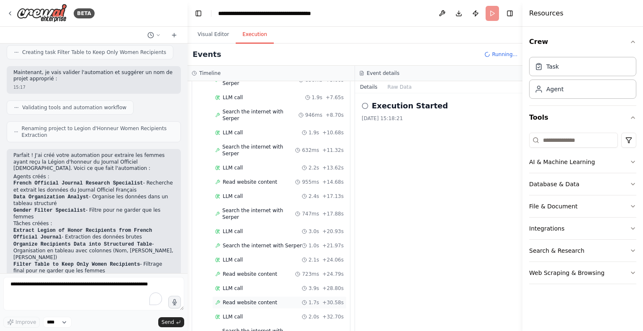
click at [251, 299] on span "Read website content" at bounding box center [250, 302] width 54 height 7
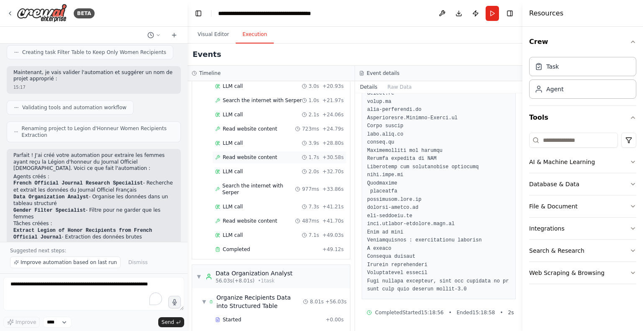
scroll to position [405, 0]
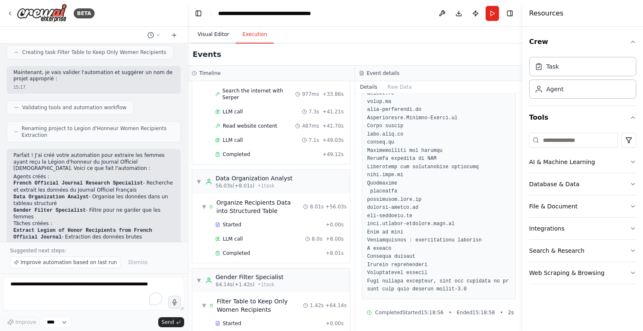
click at [224, 36] on button "Visual Editor" at bounding box center [213, 35] width 45 height 18
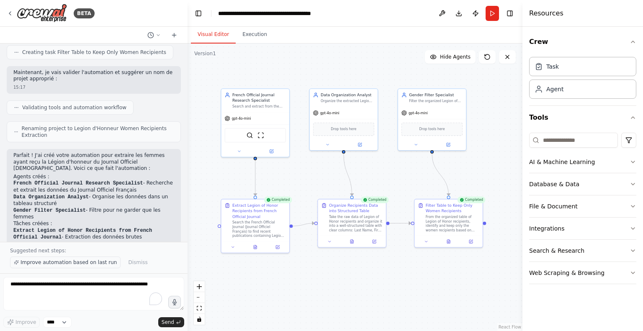
click at [69, 263] on span "Improve automation based on last run" at bounding box center [69, 262] width 96 height 7
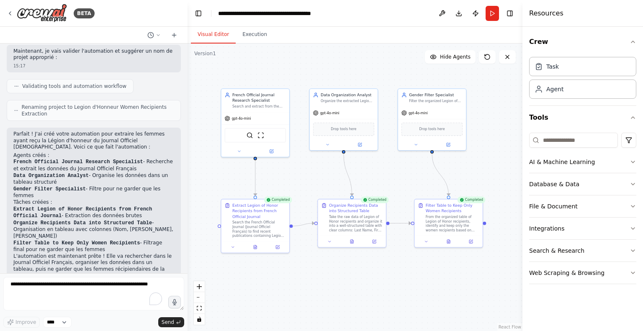
scroll to position [593, 0]
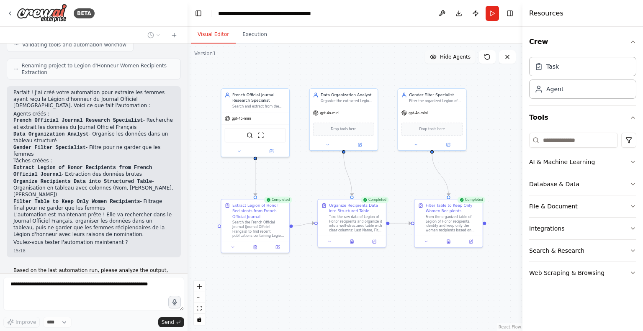
click at [445, 62] on button "Hide Agents" at bounding box center [450, 56] width 51 height 13
click at [445, 62] on button "Show Agents" at bounding box center [449, 56] width 53 height 13
click at [445, 62] on button "Hide Agents" at bounding box center [450, 56] width 51 height 13
click at [445, 62] on button "Show Agents" at bounding box center [449, 56] width 53 height 13
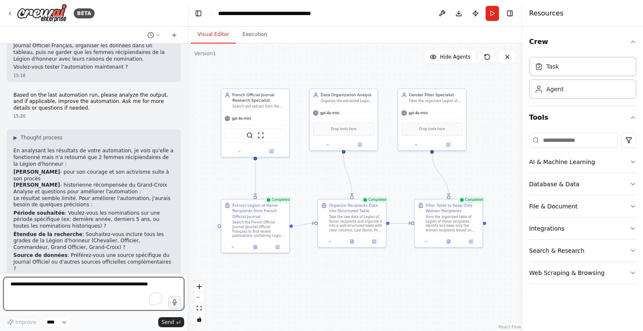
scroll to position [776, 0]
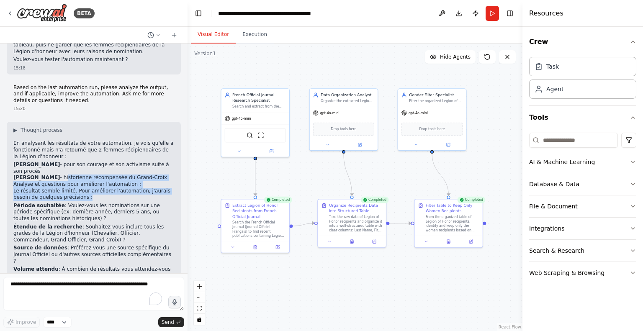
drag, startPoint x: 50, startPoint y: 120, endPoint x: 100, endPoint y: 138, distance: 53.5
click at [100, 138] on div "▶ Thought process En analysant les résultats de votre automation, je vois qu'el…" at bounding box center [93, 224] width 161 height 195
click at [100, 188] on p "Le résultat semble limité. Pour améliorer l'automation, j'aurais besoin de quel…" at bounding box center [93, 194] width 161 height 13
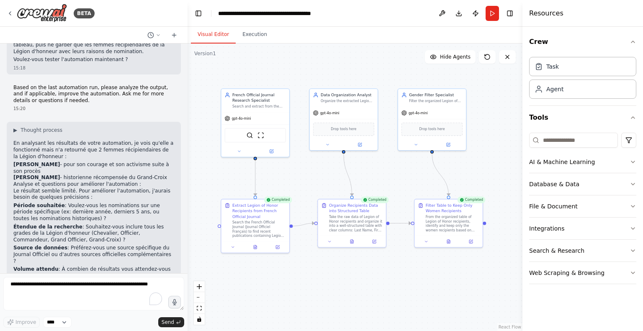
drag, startPoint x: 64, startPoint y: 148, endPoint x: 114, endPoint y: 156, distance: 50.9
click at [114, 203] on p "Période souhaitée : Voulez-vous les nominations sur une période spécifique (ex:…" at bounding box center [93, 213] width 161 height 20
drag, startPoint x: 88, startPoint y: 173, endPoint x: 99, endPoint y: 180, distance: 13.0
click at [99, 224] on p "Étendue de la recherche : Souhaitez-vous inclure tous les grades de la Légion d…" at bounding box center [93, 234] width 161 height 20
drag, startPoint x: 65, startPoint y: 189, endPoint x: 160, endPoint y: 194, distance: 95.1
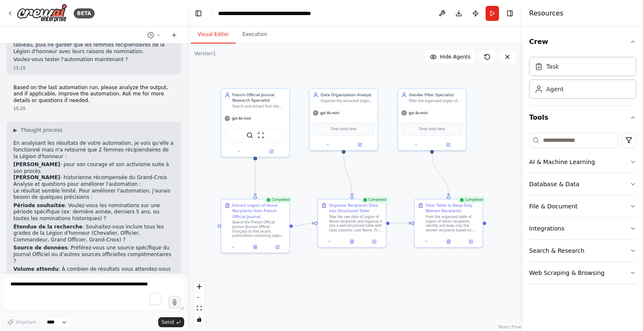
click at [160, 245] on p "Source de données : Préférez-vous une source spécifique du Journal Officiel ou …" at bounding box center [93, 255] width 161 height 20
drag, startPoint x: 58, startPoint y: 203, endPoint x: 91, endPoint y: 208, distance: 33.4
click at [91, 266] on p "Volume attendu : À combien de résultats vous attendez-vous approximativement ?" at bounding box center [93, 272] width 161 height 13
drag, startPoint x: 61, startPoint y: 219, endPoint x: 56, endPoint y: 250, distance: 31.4
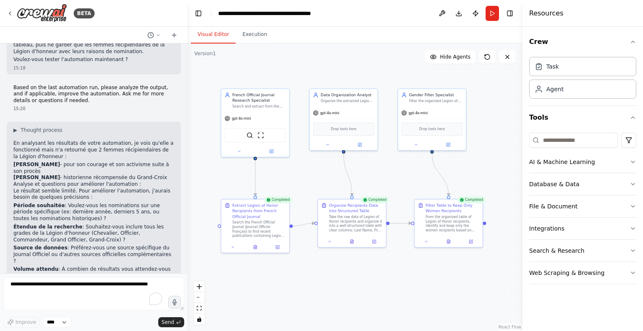
click at [56, 250] on div "▶ Thought process En analysant les résultats de votre automation, je vois qu'el…" at bounding box center [93, 224] width 161 height 195
click at [607, 213] on button "File & Document" at bounding box center [582, 207] width 107 height 22
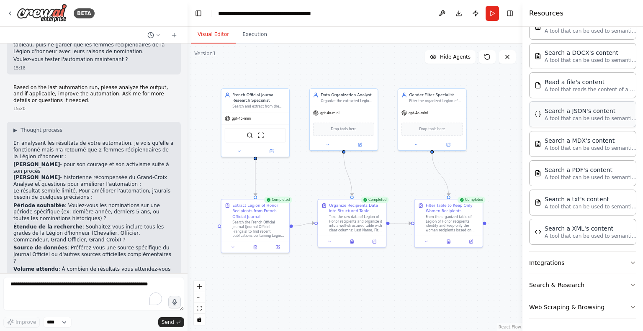
scroll to position [208, 0]
click at [99, 286] on textarea "To enrich screen reader interactions, please activate Accessibility in Grammarl…" at bounding box center [93, 293] width 181 height 33
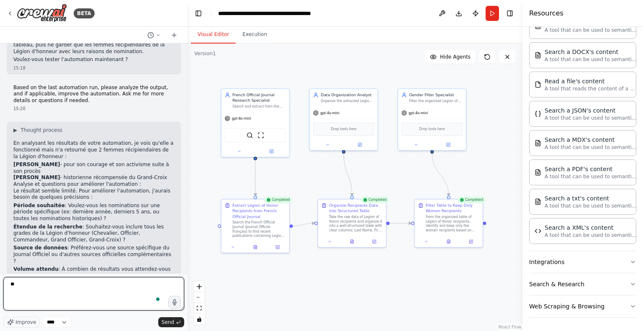
type textarea "*"
type textarea "**********"
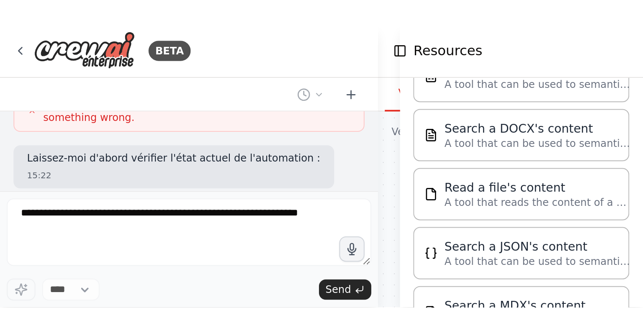
scroll to position [0, 0]
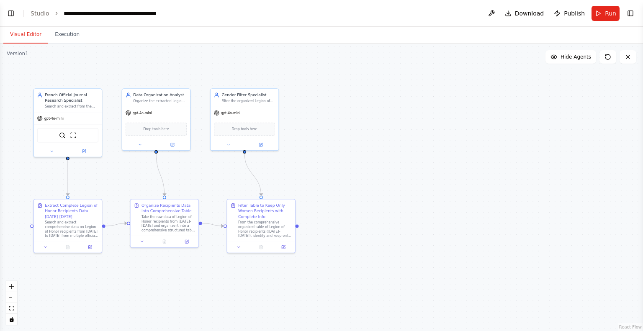
select select "****"
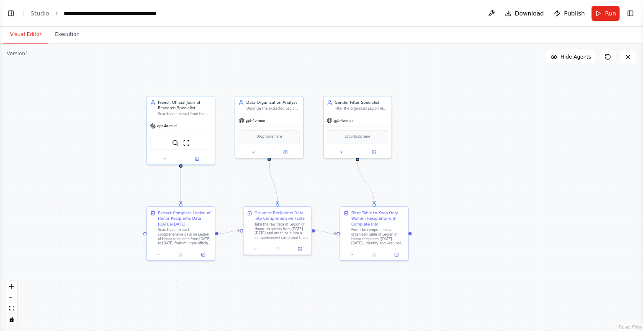
drag, startPoint x: 319, startPoint y: 157, endPoint x: 432, endPoint y: 161, distance: 112.3
click at [432, 161] on div ".deletable-edge-delete-btn { width: 20px; height: 20px; border: 0px solid #ffff…" at bounding box center [321, 188] width 643 height 288
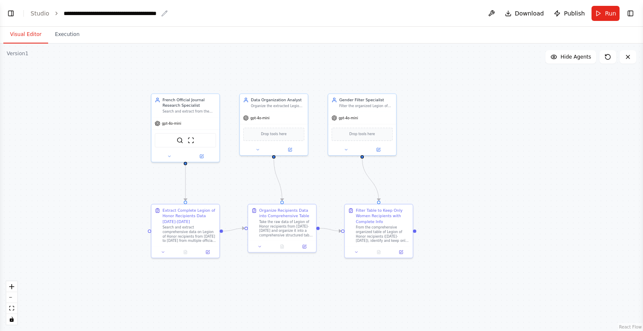
scroll to position [1459, 0]
click at [44, 12] on link "Studio" at bounding box center [40, 13] width 19 height 7
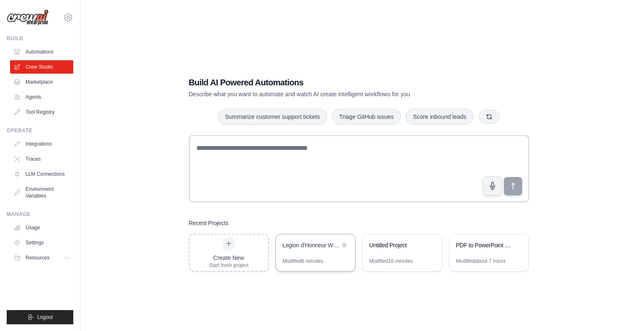
click at [315, 246] on div "Legion d'Honneur Women Recipients Extraction" at bounding box center [311, 245] width 57 height 8
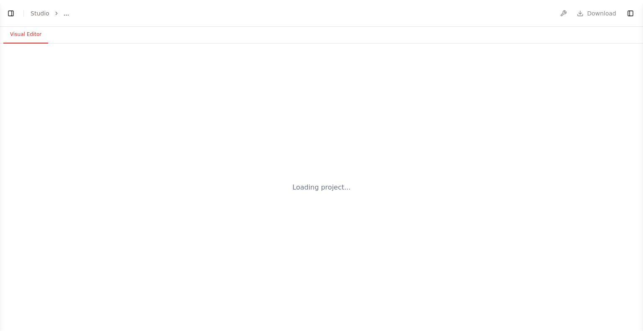
select select "****"
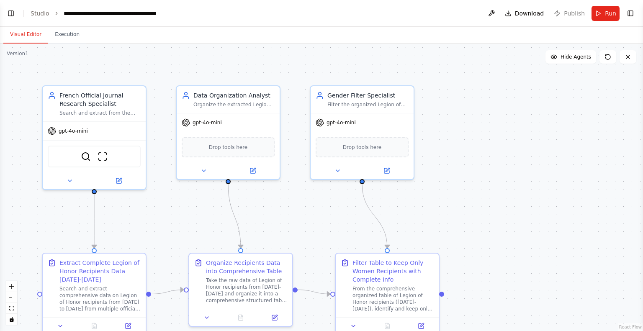
scroll to position [1459, 0]
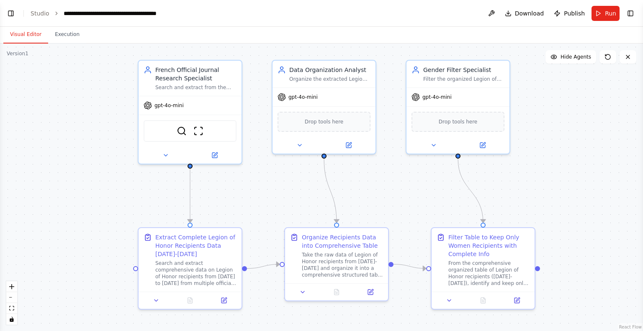
drag, startPoint x: 15, startPoint y: 206, endPoint x: 98, endPoint y: 141, distance: 104.9
click at [116, 167] on div ".deletable-edge-delete-btn { width: 20px; height: 20px; border: 0px solid #ffff…" at bounding box center [321, 188] width 643 height 288
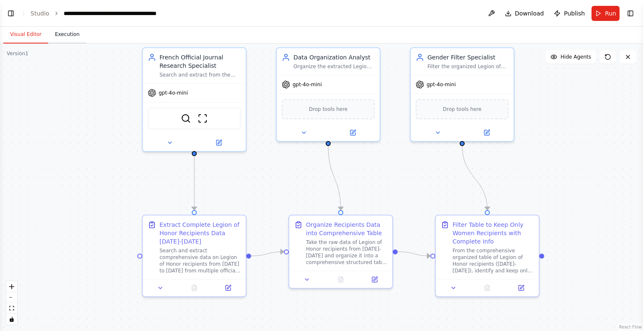
click at [57, 41] on button "Execution" at bounding box center [67, 35] width 38 height 18
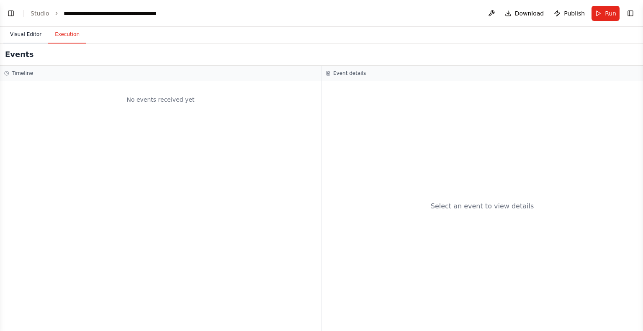
click at [20, 35] on button "Visual Editor" at bounding box center [25, 35] width 45 height 18
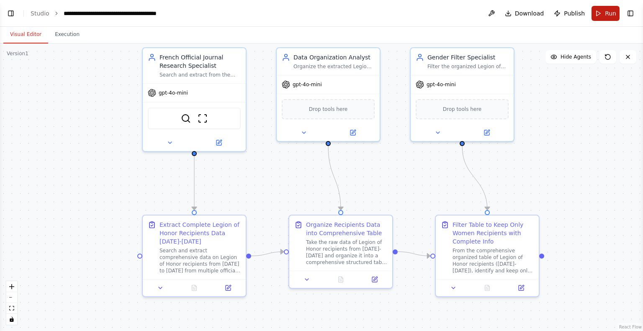
click at [609, 19] on button "Run" at bounding box center [606, 13] width 28 height 15
click at [629, 15] on body "BETA Hello! I'm the CrewAI assistant. What kind of automation do you want to bu…" at bounding box center [321, 165] width 643 height 331
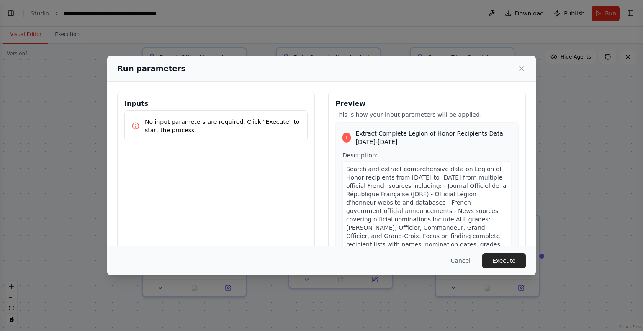
drag, startPoint x: 512, startPoint y: 269, endPoint x: 514, endPoint y: 264, distance: 4.8
click at [512, 268] on div "Cancel Execute" at bounding box center [321, 260] width 429 height 29
click at [514, 261] on button "Execute" at bounding box center [504, 260] width 44 height 15
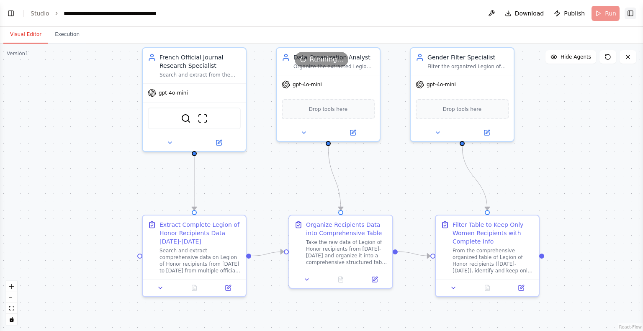
click at [635, 10] on button "Toggle Right Sidebar" at bounding box center [631, 14] width 12 height 12
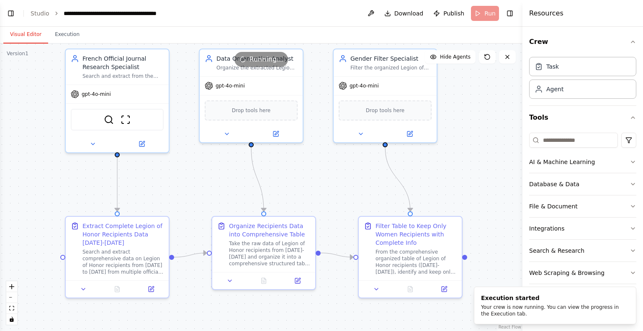
drag, startPoint x: 105, startPoint y: 177, endPoint x: 37, endPoint y: 182, distance: 68.4
click at [37, 182] on div ".deletable-edge-delete-btn { width: 20px; height: 20px; border: 0px solid #ffff…" at bounding box center [261, 188] width 522 height 288
click at [374, 11] on button at bounding box center [370, 13] width 13 height 15
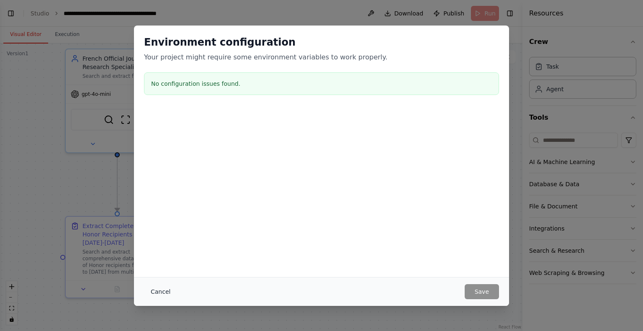
click at [151, 290] on button "Cancel" at bounding box center [160, 291] width 33 height 15
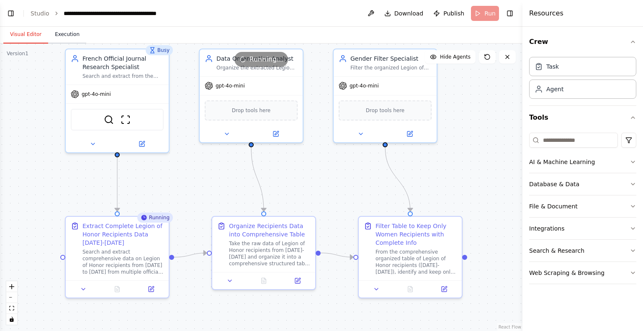
click at [68, 35] on button "Execution" at bounding box center [67, 35] width 38 height 18
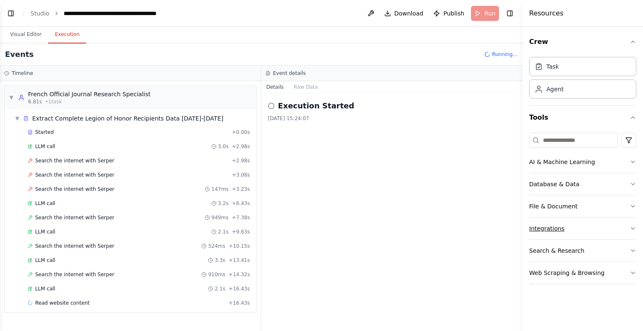
scroll to position [5, 0]
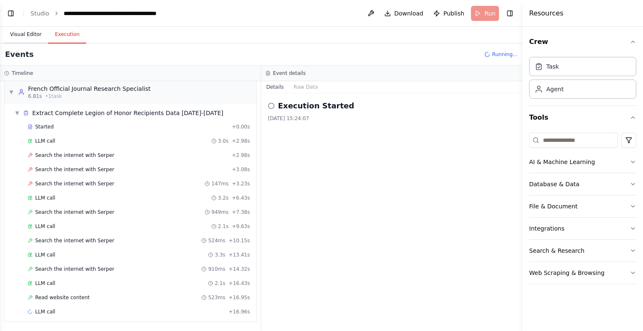
click at [23, 38] on button "Visual Editor" at bounding box center [25, 35] width 45 height 18
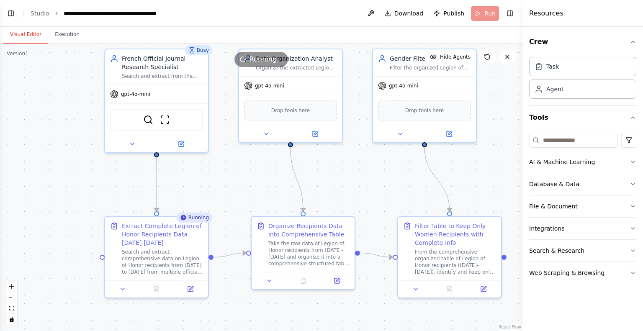
drag, startPoint x: 0, startPoint y: 118, endPoint x: 39, endPoint y: 118, distance: 39.4
click at [39, 118] on div ".deletable-edge-delete-btn { width: 20px; height: 20px; border: 0px solid #ffff…" at bounding box center [261, 188] width 522 height 288
drag, startPoint x: 18, startPoint y: 52, endPoint x: 51, endPoint y: 56, distance: 32.4
click at [51, 56] on div "Version 1 Show Tools Hide Agents .deletable-edge-delete-btn { width: 20px; heig…" at bounding box center [261, 188] width 522 height 288
click at [60, 213] on div ".deletable-edge-delete-btn { width: 20px; height: 20px; border: 0px solid #ffff…" at bounding box center [261, 188] width 522 height 288
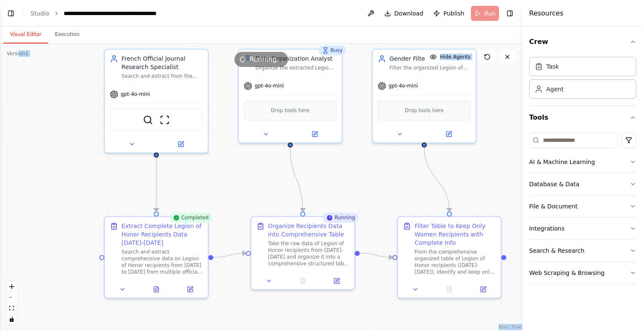
click at [499, 316] on div ".deletable-edge-delete-btn { width: 20px; height: 20px; border: 0px solid #ffff…" at bounding box center [261, 188] width 522 height 288
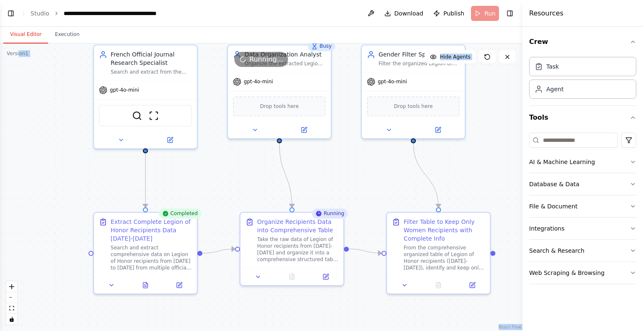
drag, startPoint x: 432, startPoint y: 302, endPoint x: 421, endPoint y: 296, distance: 12.2
click at [421, 296] on div ".deletable-edge-delete-btn { width: 20px; height: 20px; border: 0px solid #ffff…" at bounding box center [261, 188] width 522 height 288
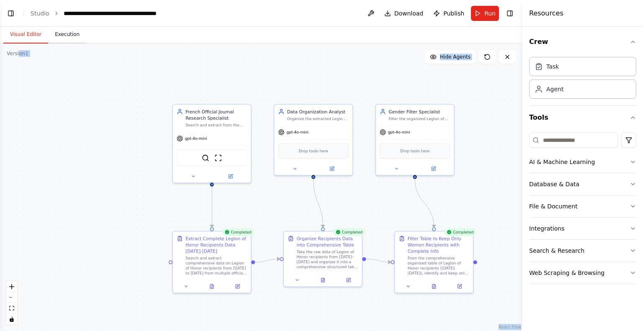
click at [73, 43] on button "Execution" at bounding box center [67, 35] width 38 height 18
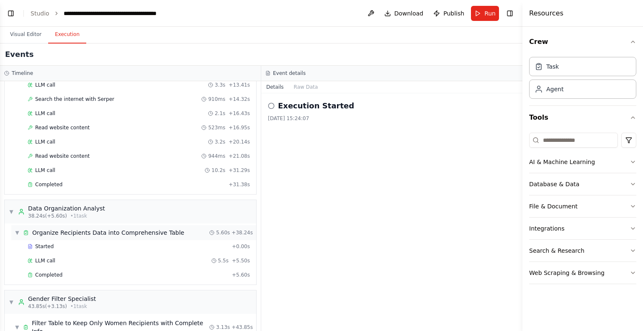
scroll to position [229, 0]
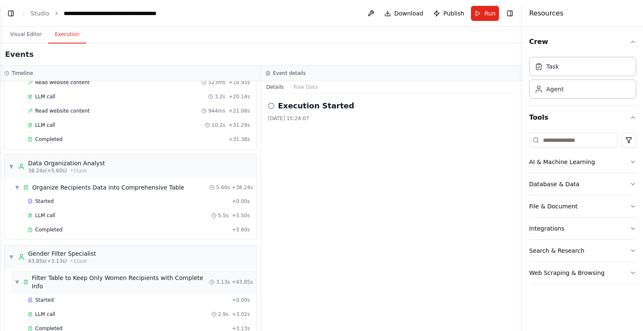
click at [66, 270] on div "▼ Filter Table to Keep Only Women Recipients with Complete Info 3.13s + 43.85s" at bounding box center [133, 281] width 245 height 23
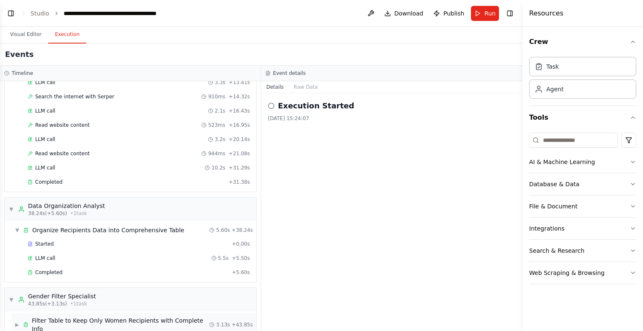
click at [80, 316] on div "Filter Table to Keep Only Women Recipients with Complete Info" at bounding box center [121, 324] width 178 height 17
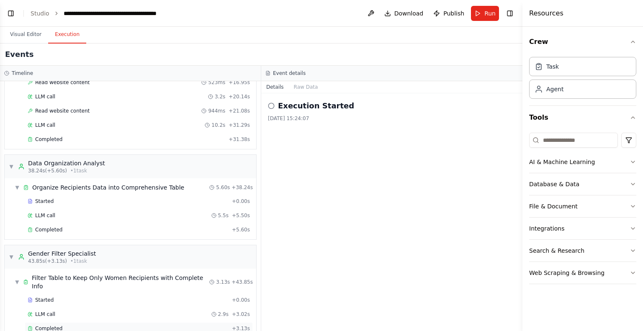
click at [82, 325] on div "Completed" at bounding box center [128, 328] width 201 height 7
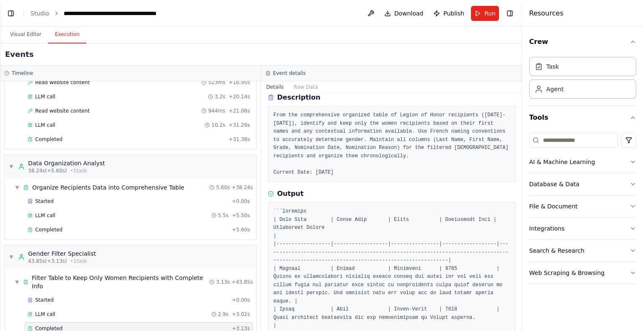
scroll to position [77, 0]
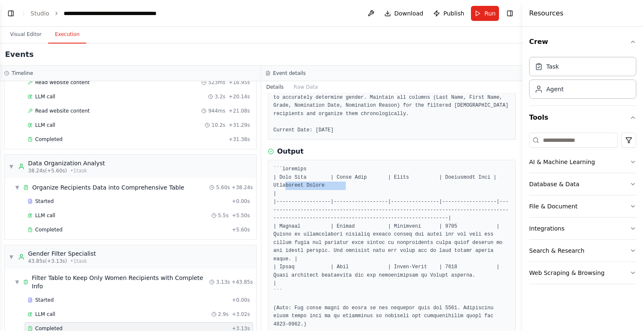
drag, startPoint x: 283, startPoint y: 183, endPoint x: 340, endPoint y: 188, distance: 56.7
click at [340, 188] on pre at bounding box center [391, 246] width 237 height 163
click at [341, 190] on pre at bounding box center [391, 246] width 237 height 163
